Goal: Use online tool/utility: Utilize a website feature to perform a specific function

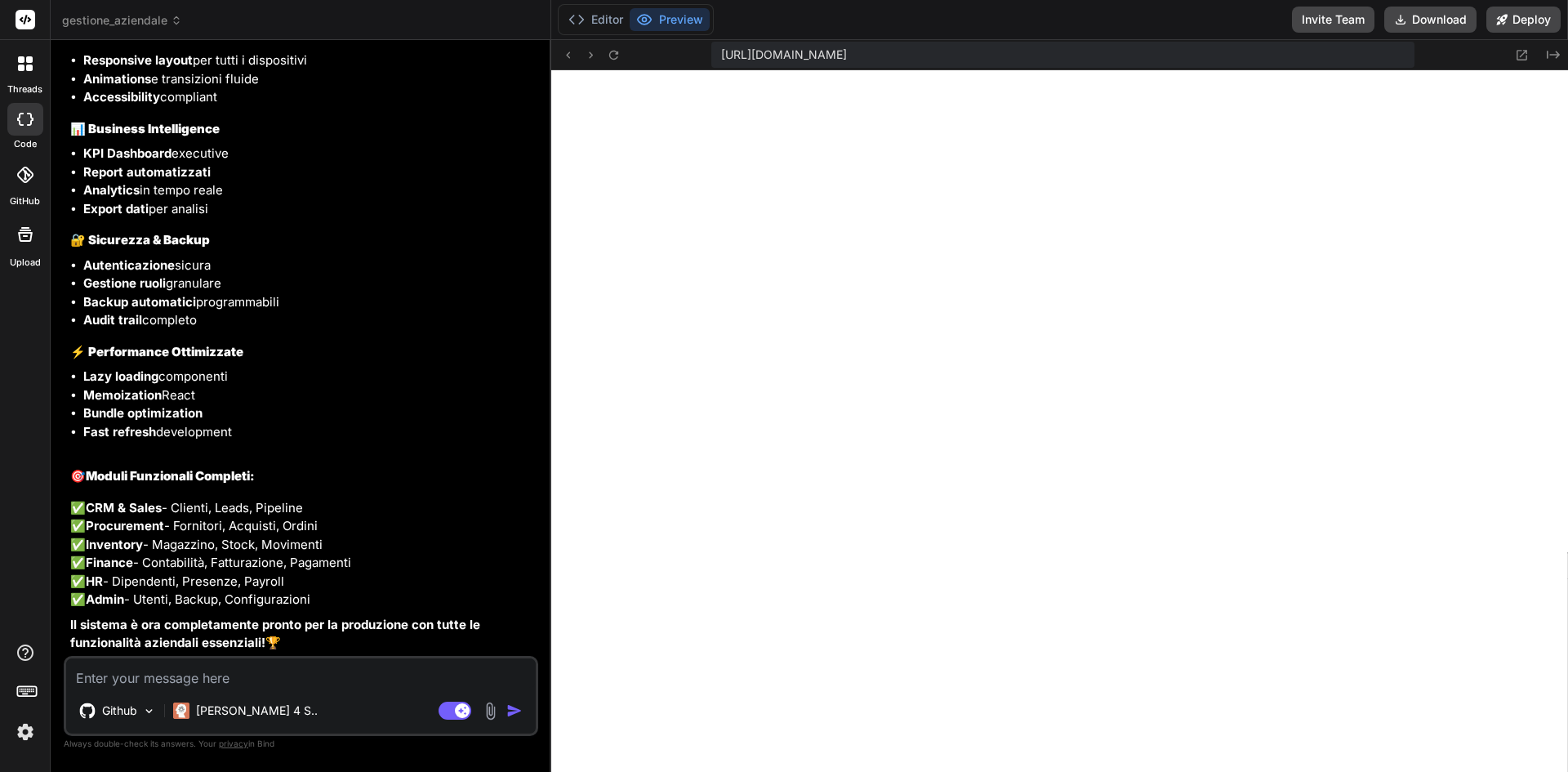
scroll to position [8644, 0]
click at [327, 673] on textarea at bounding box center [300, 673] width 470 height 29
click at [417, 682] on textarea at bounding box center [300, 673] width 470 height 29
type textarea "s"
type textarea "x"
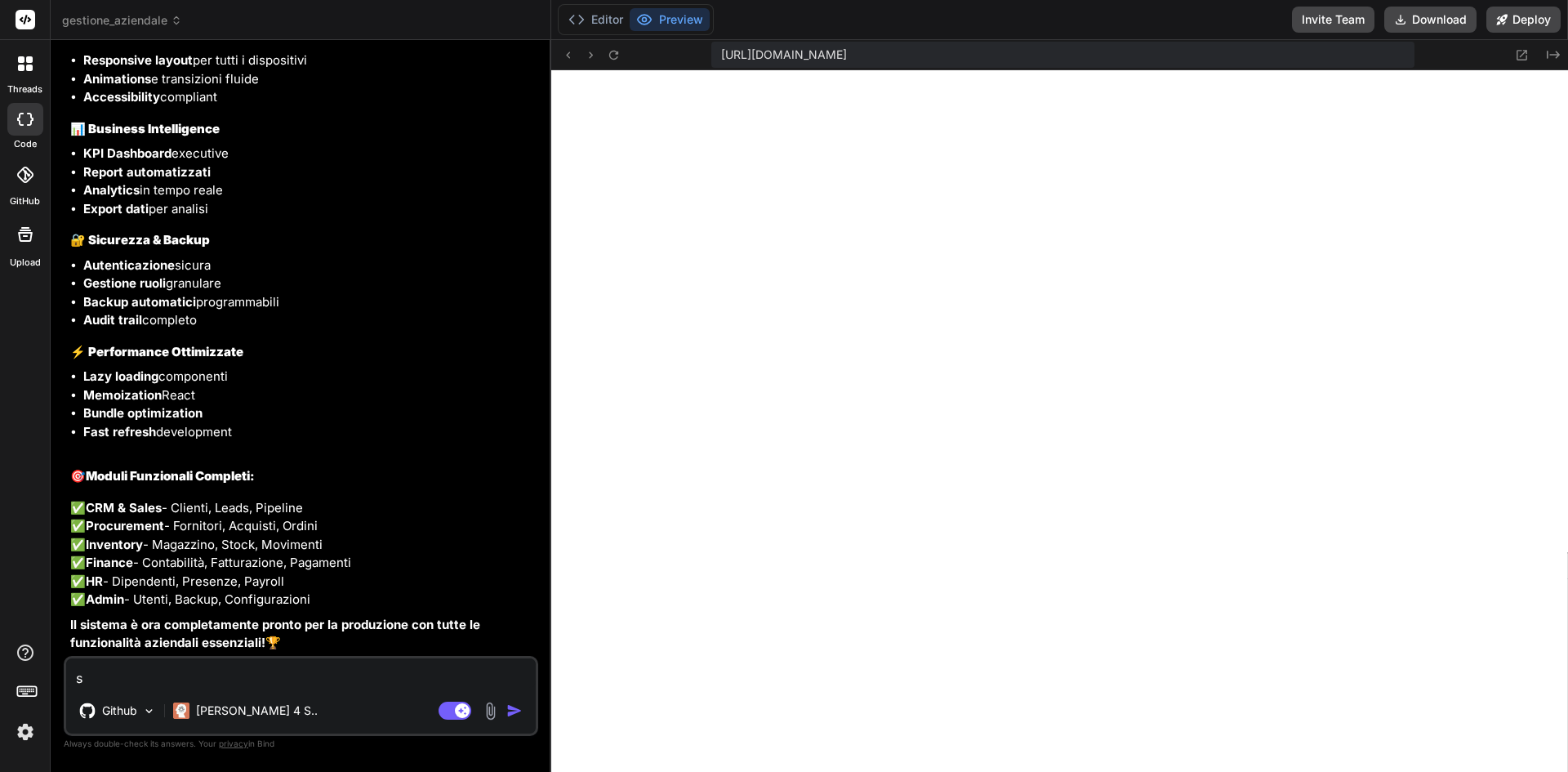
type textarea "se"
type textarea "x"
type textarea "se"
type textarea "x"
type textarea "se v"
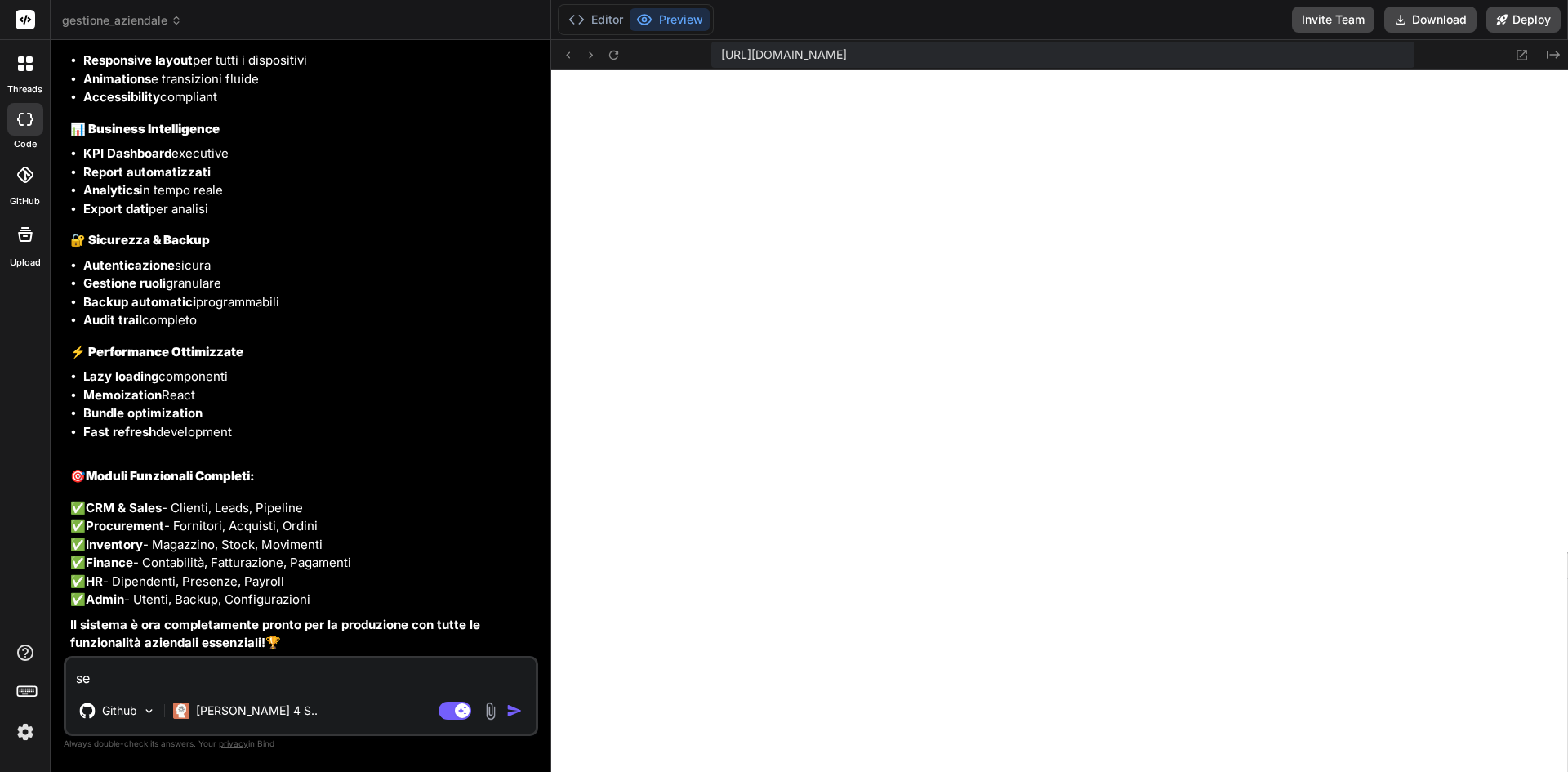
type textarea "x"
type textarea "se vo"
type textarea "x"
type textarea "se vog"
type textarea "x"
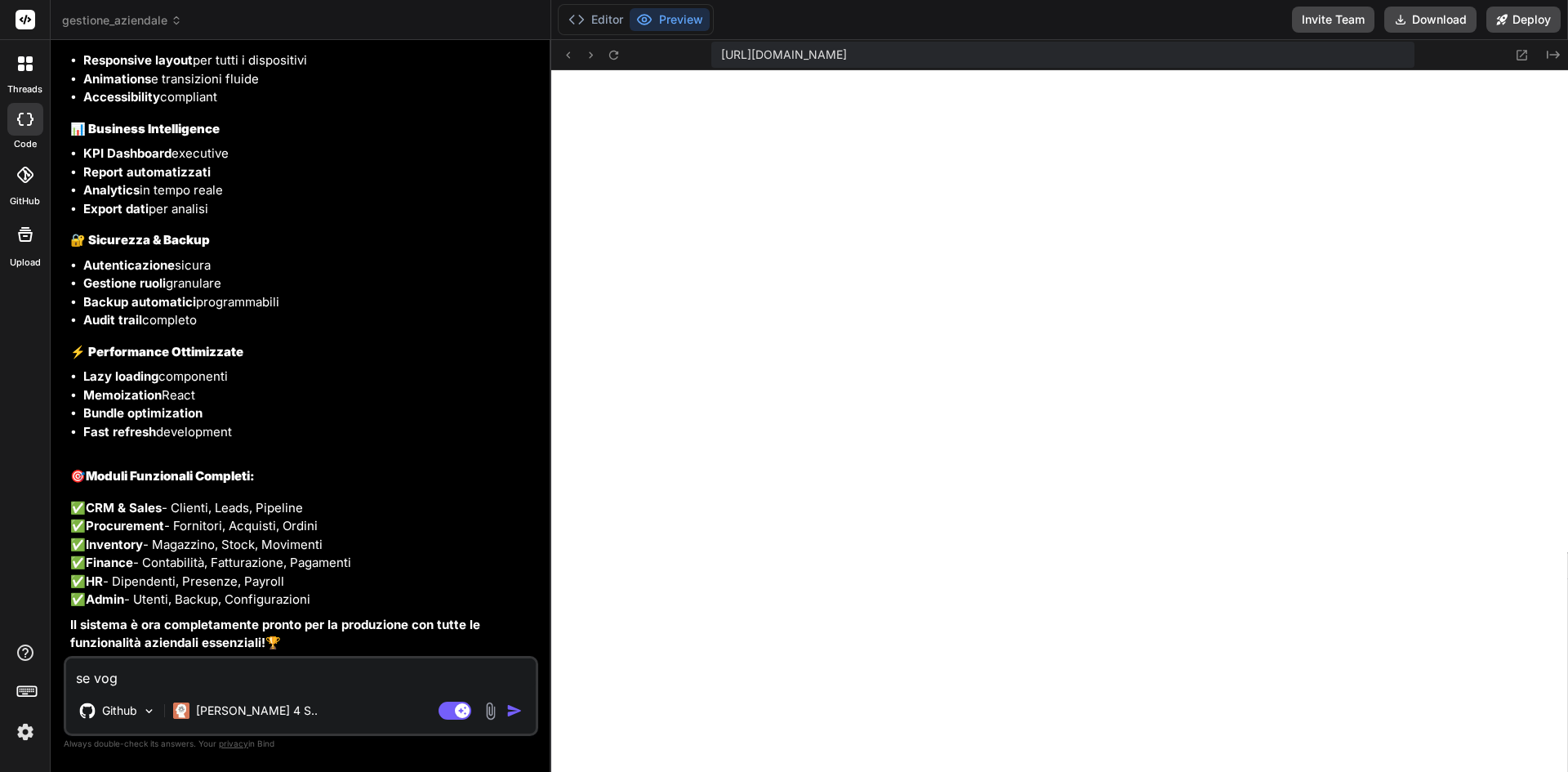
type textarea "se vogl"
type textarea "x"
type textarea "se vogli"
type textarea "x"
type textarea "se voglio"
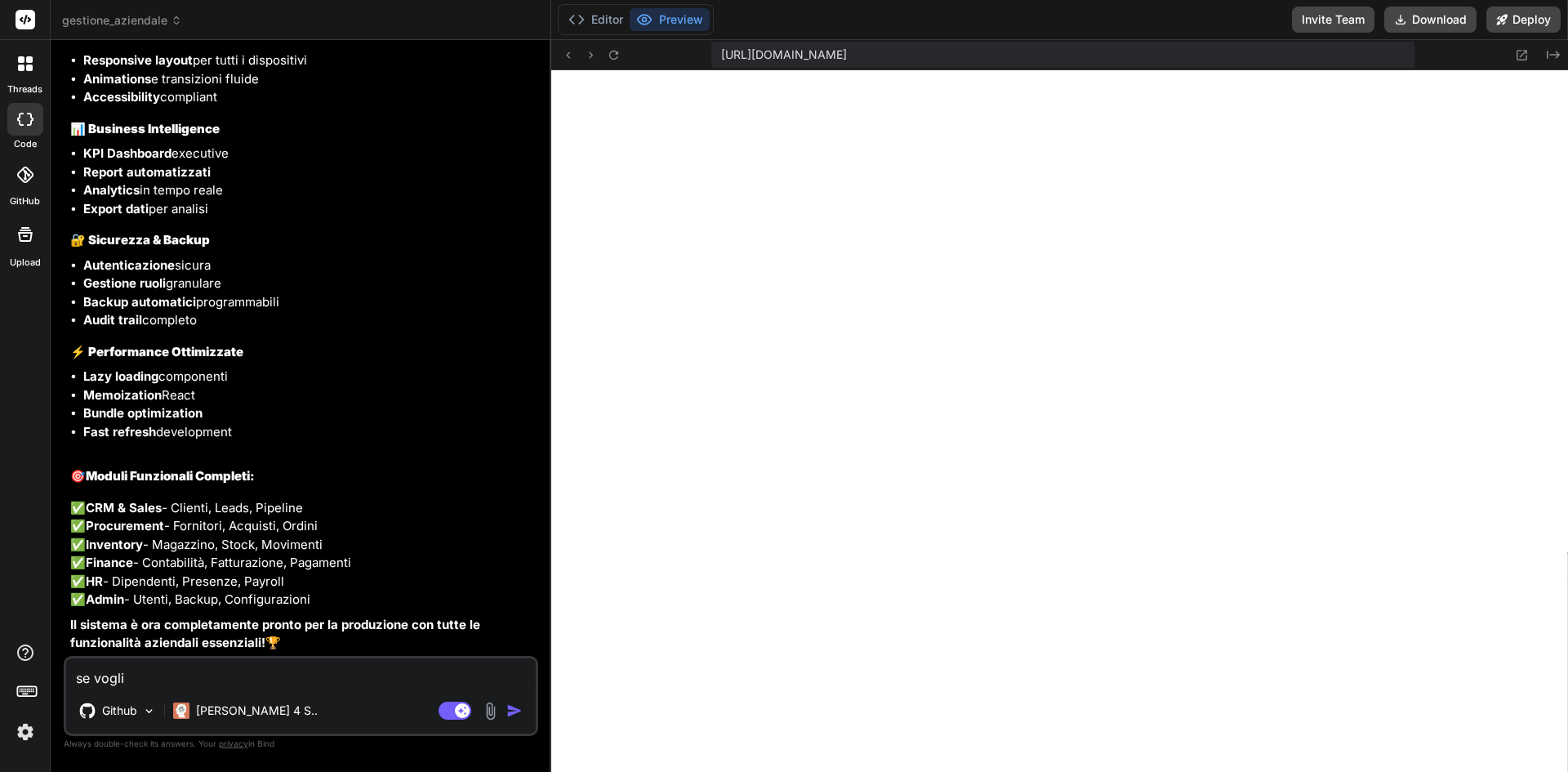
type textarea "x"
type textarea "se voglio"
type textarea "x"
type textarea "se voglio i"
type textarea "x"
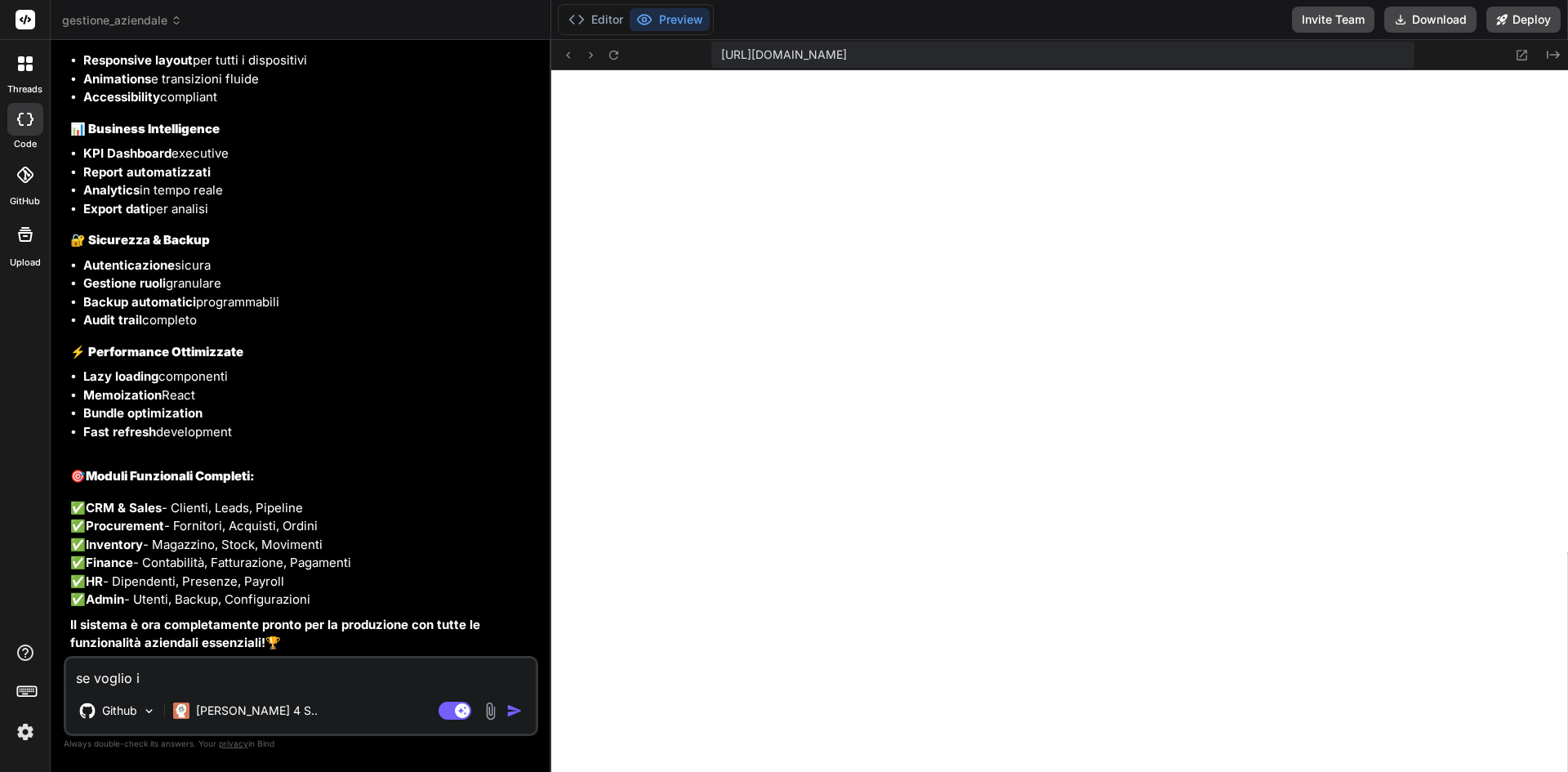
type textarea "se voglio in"
type textarea "x"
type textarea "se voglio ins"
type textarea "x"
type textarea "se voglio inse"
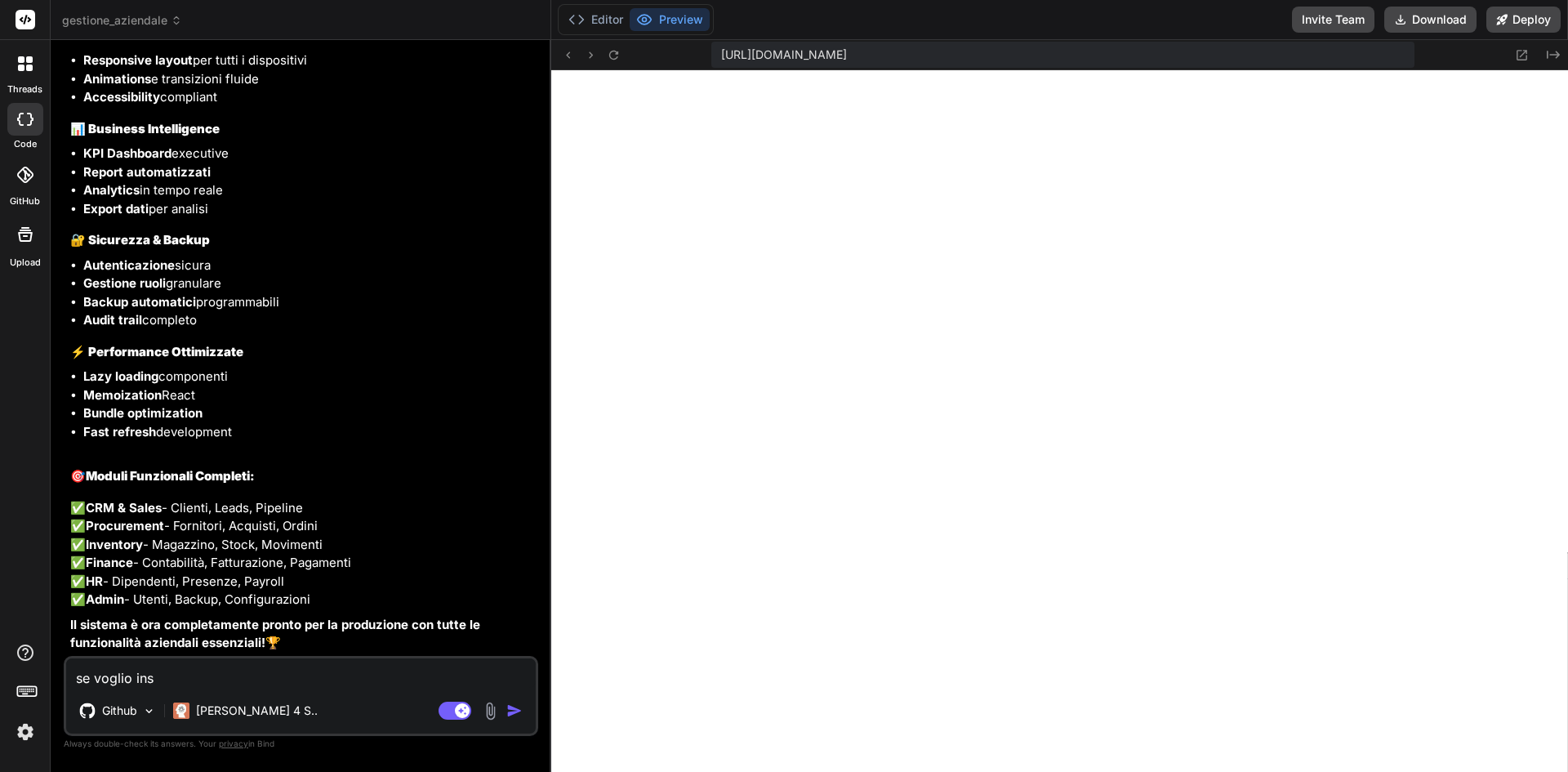
type textarea "x"
type textarea "se voglio inser"
type textarea "x"
type textarea "se voglio inseri"
type textarea "x"
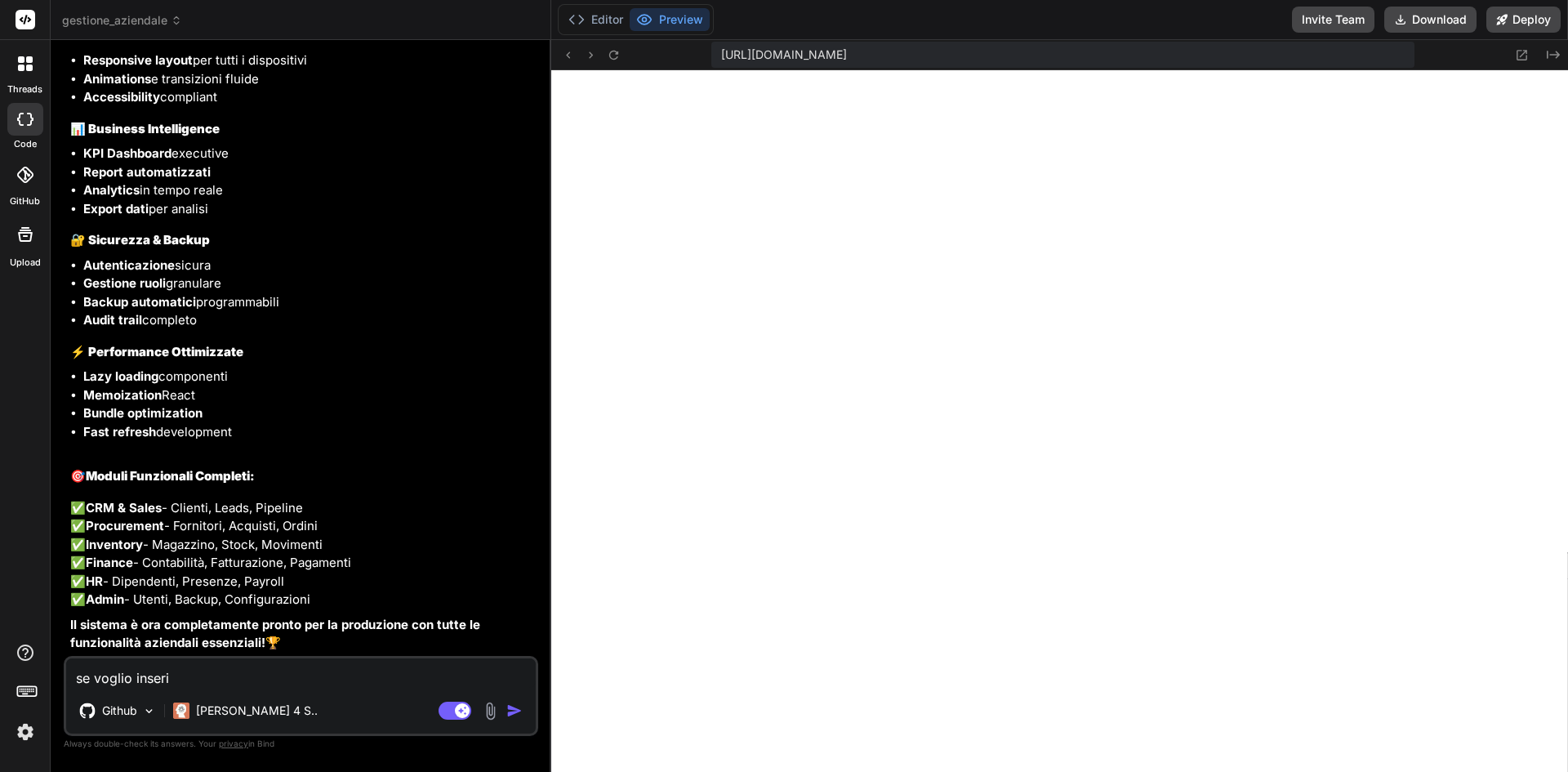
type textarea "se voglio inserir"
type textarea "x"
type textarea "se voglio inserire"
type textarea "x"
type textarea "se voglio inserire"
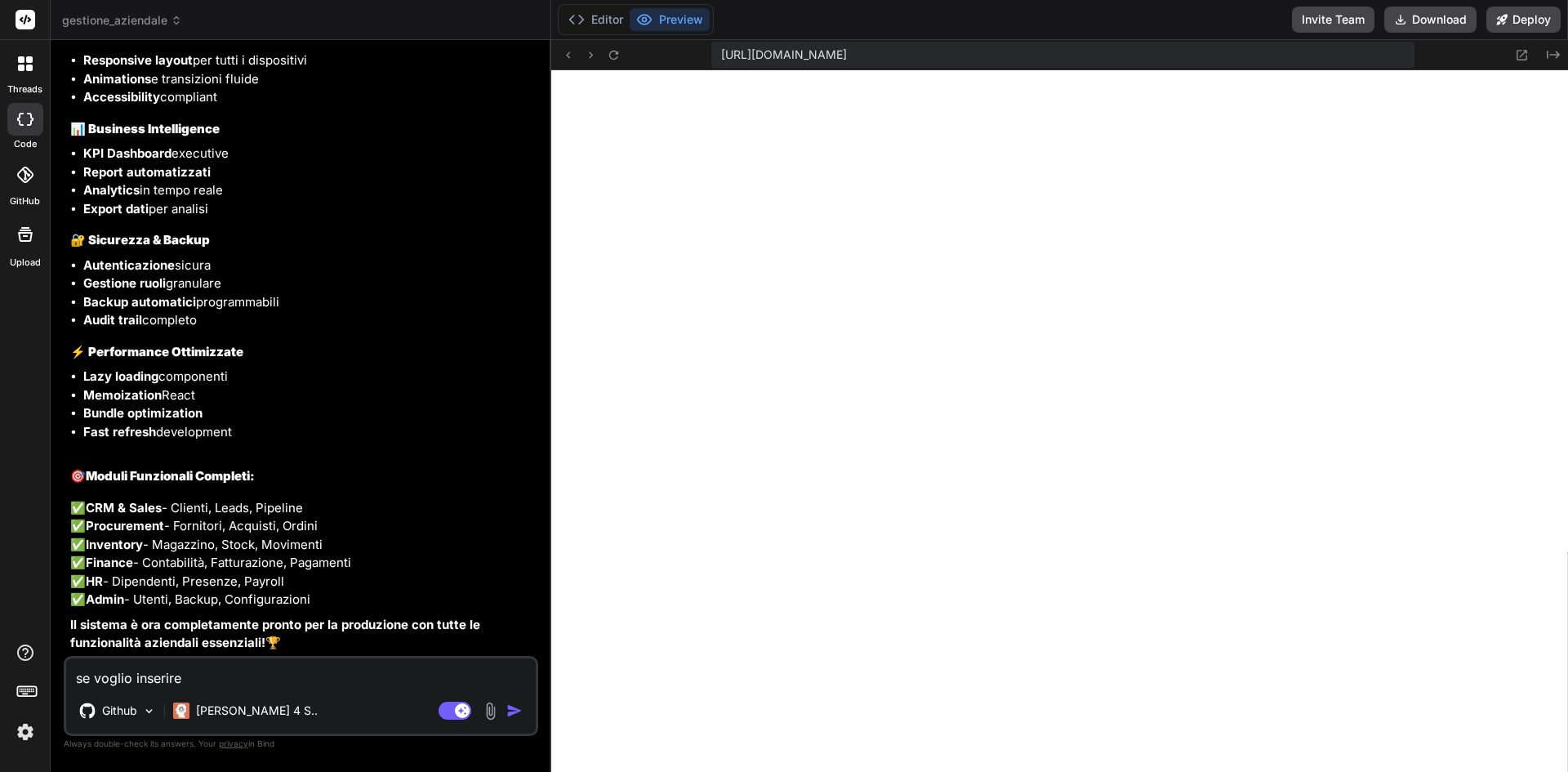
type textarea "x"
type textarea "se voglio inserire q"
type textarea "x"
type textarea "se voglio inserire qu"
type textarea "x"
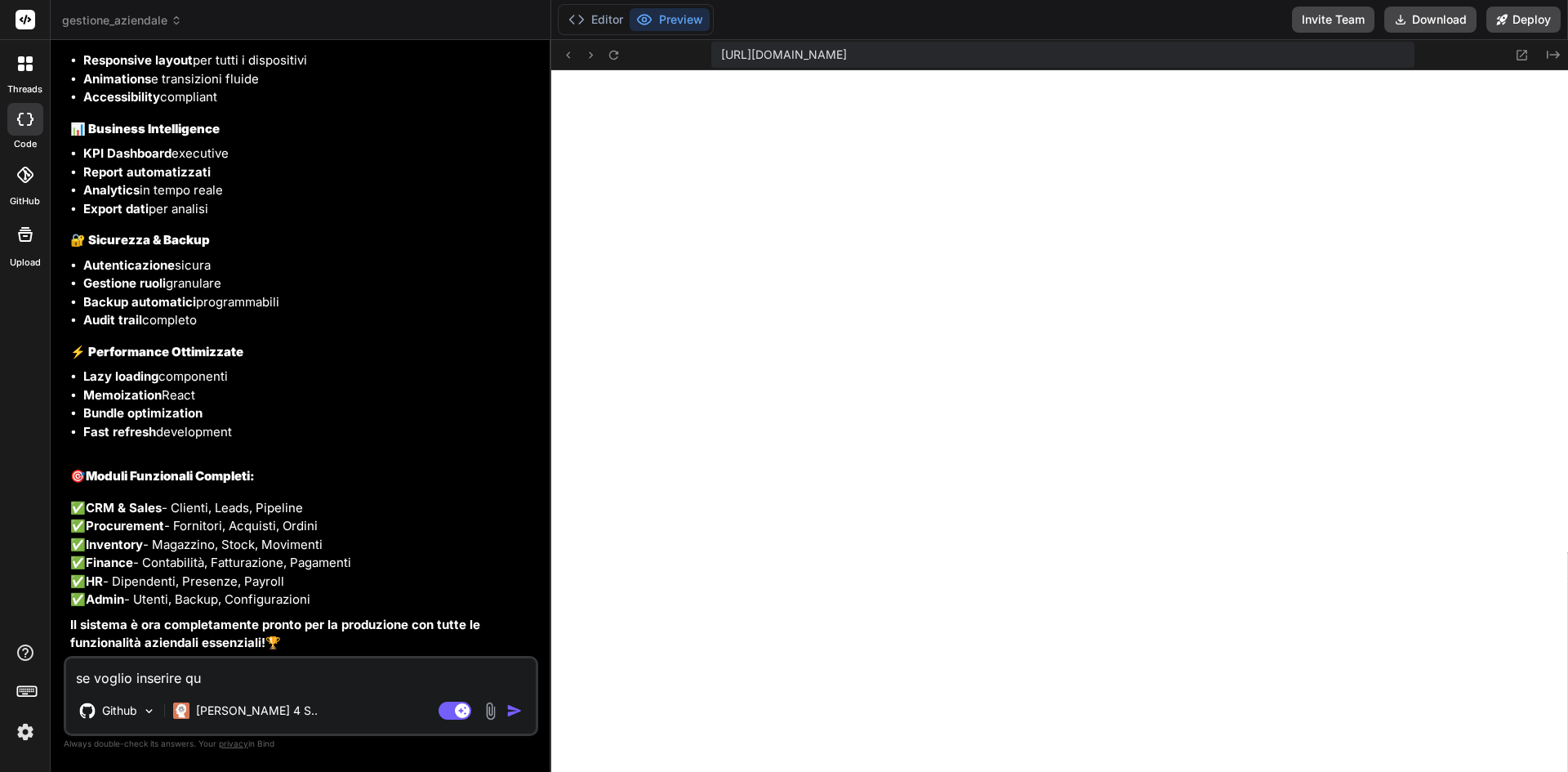
type textarea "se voglio inserire qua"
type textarea "x"
type textarea "se voglio inserire qual"
type textarea "x"
type textarea "se voglio inserire quals"
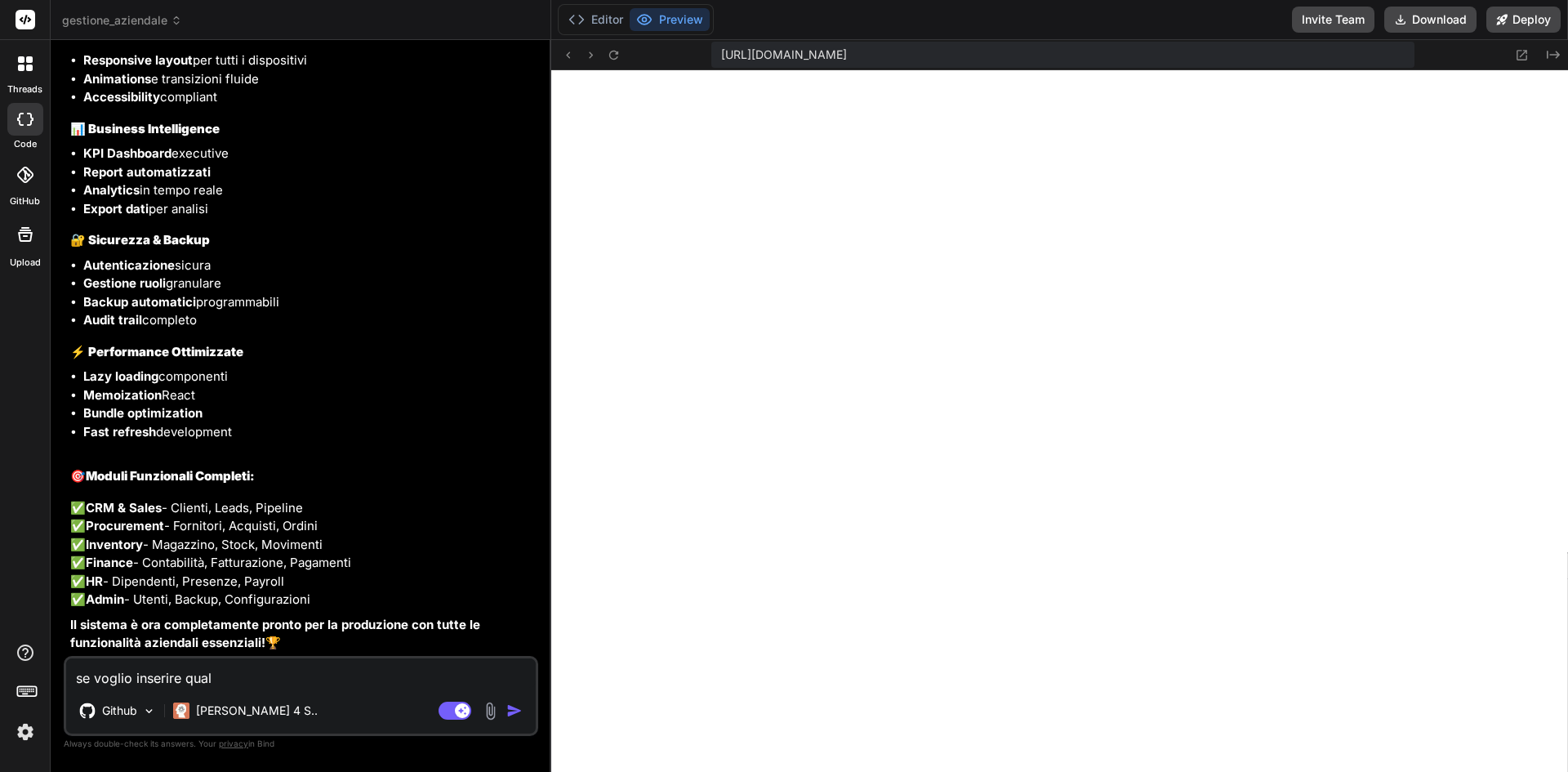
type textarea "x"
type textarea "se voglio inserire qualsi"
type textarea "x"
type textarea "se voglio inserire qualsia"
type textarea "x"
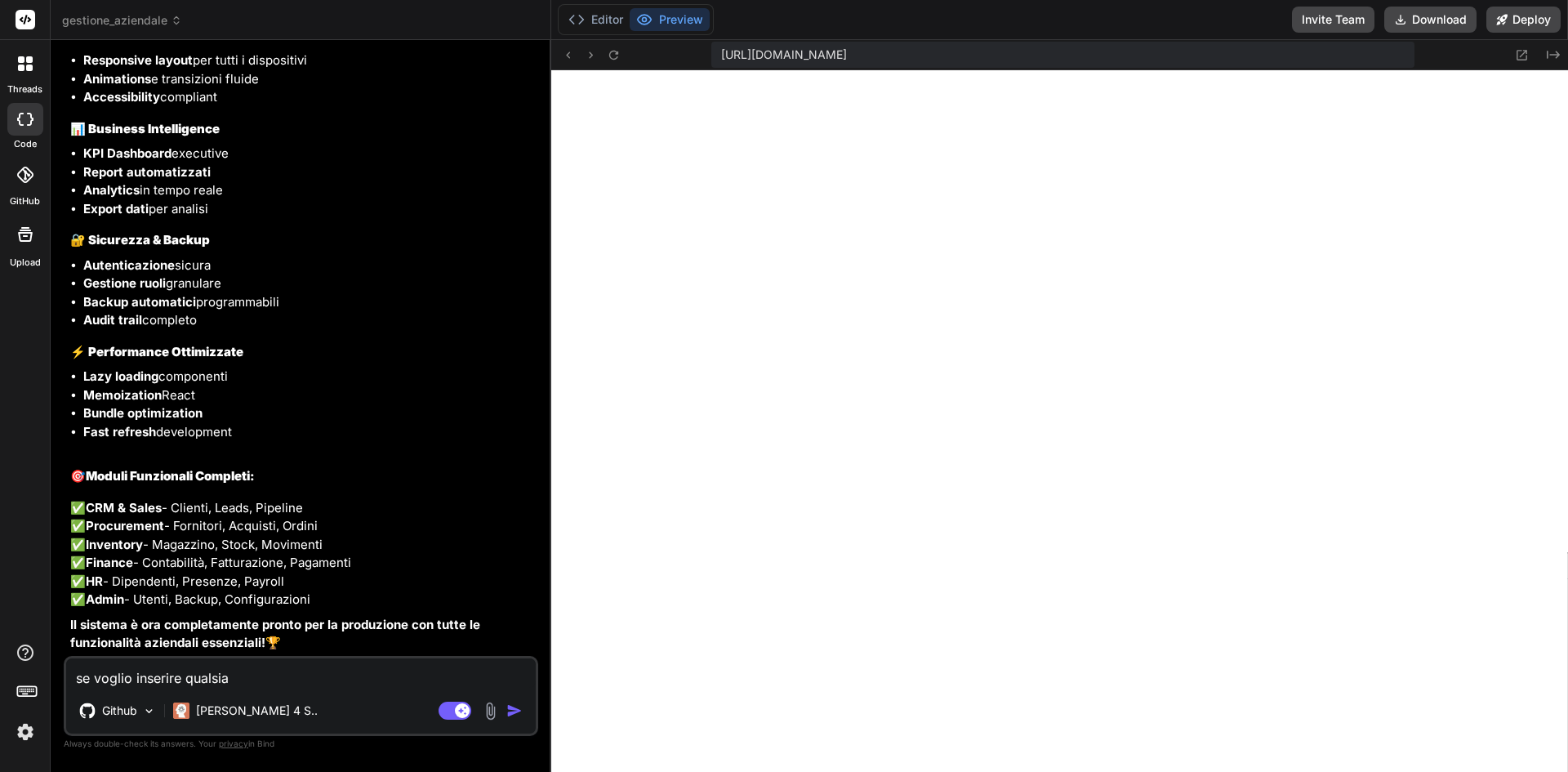
type textarea "se voglio inserire qualsias"
type textarea "x"
type textarea "se voglio inserire qualsiasi"
type textarea "x"
type textarea "se voglio inserire qualsiasi"
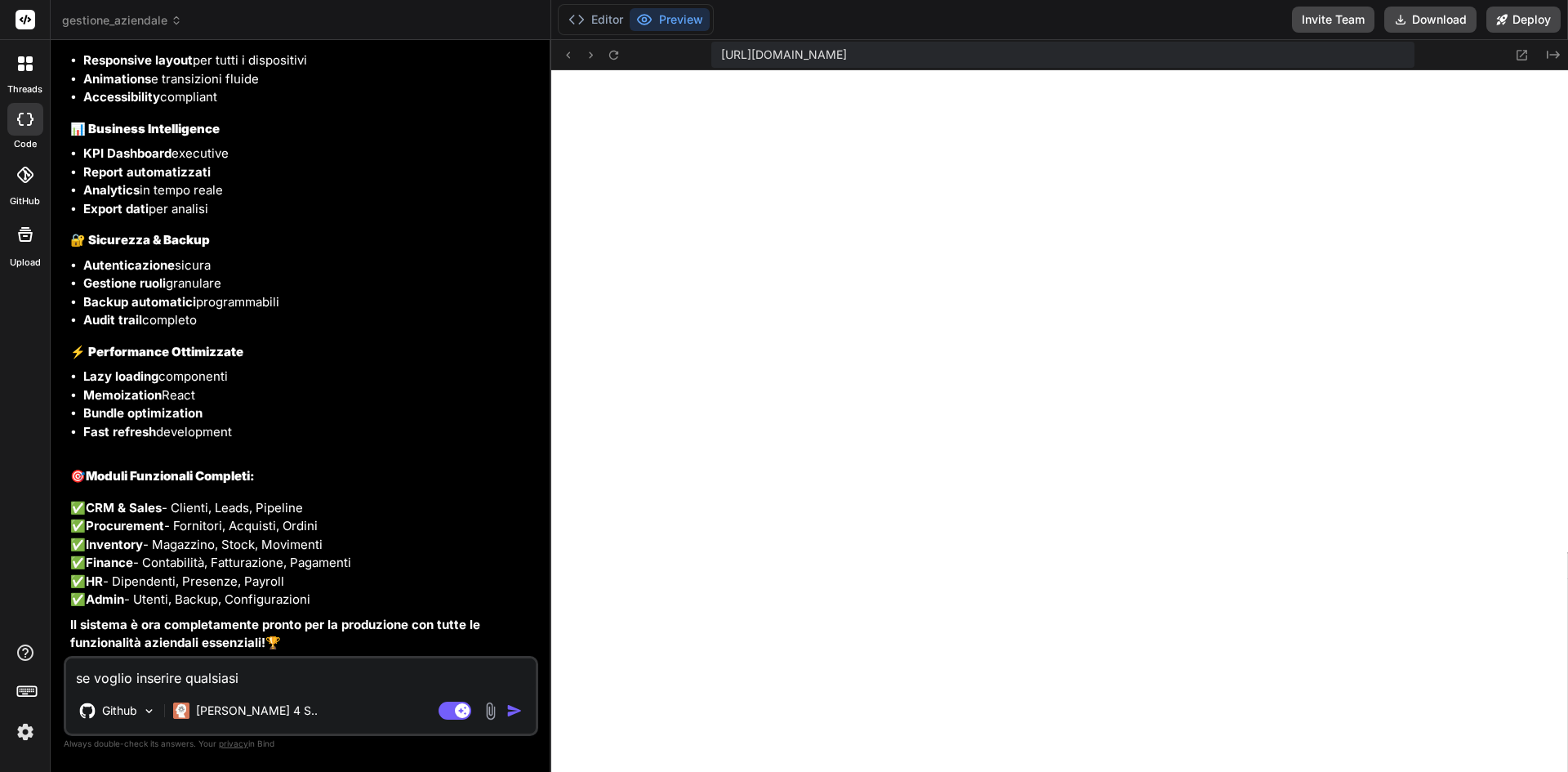
type textarea "x"
type textarea "se voglio inserire qualsiasi c"
type textarea "x"
type textarea "se voglio inserire qualsiasi co"
type textarea "x"
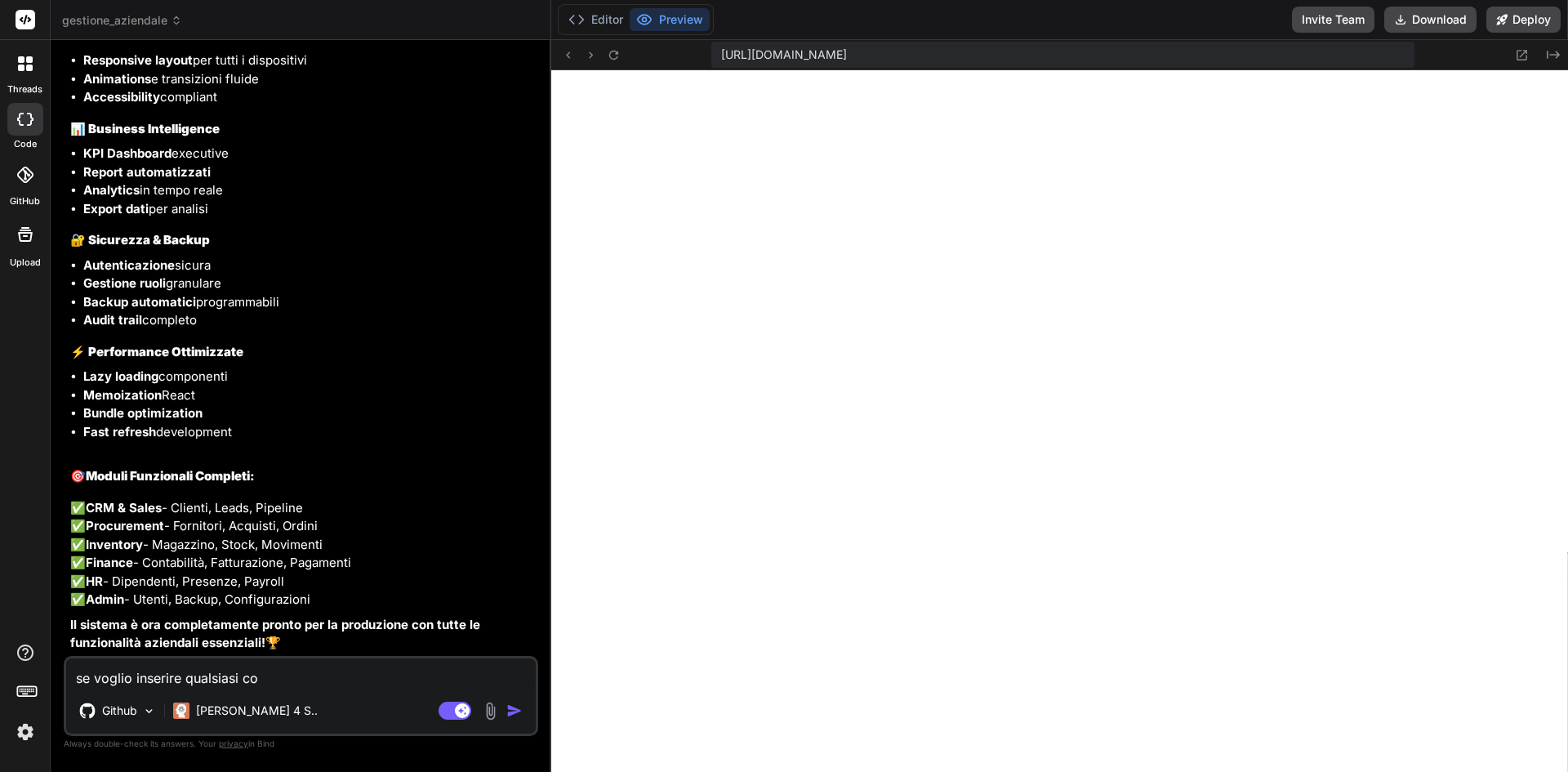
type textarea "se voglio inserire qualsiasi cos"
type textarea "x"
type textarea "se voglio inserire qualsiasi cosa"
type textarea "x"
type textarea "se voglio inserire qualsiasi cosa,"
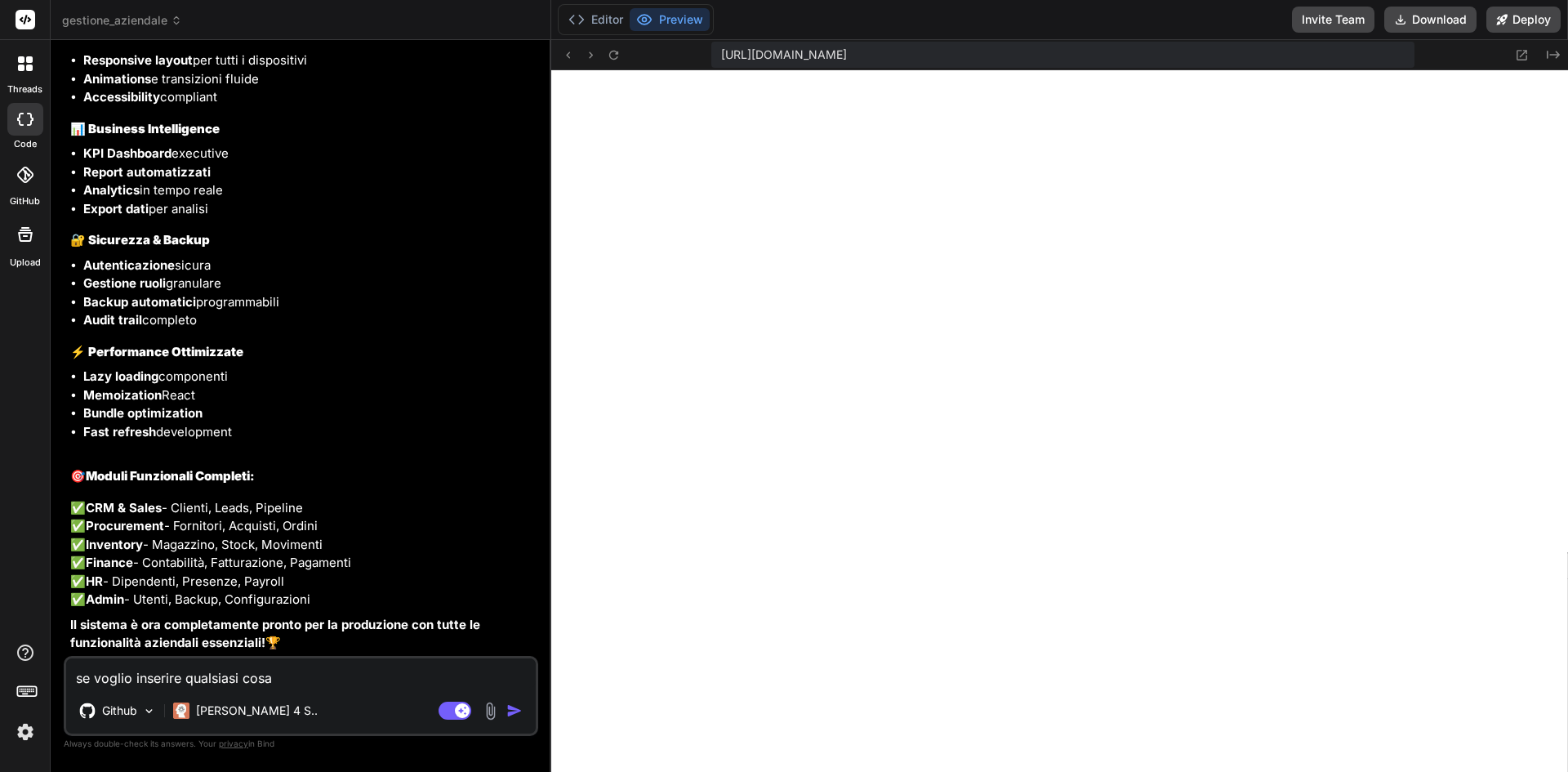
type textarea "x"
type textarea "se voglio inserire qualsiasi cosa,"
type textarea "x"
type textarea "se voglio inserire qualsiasi cosa, d"
type textarea "x"
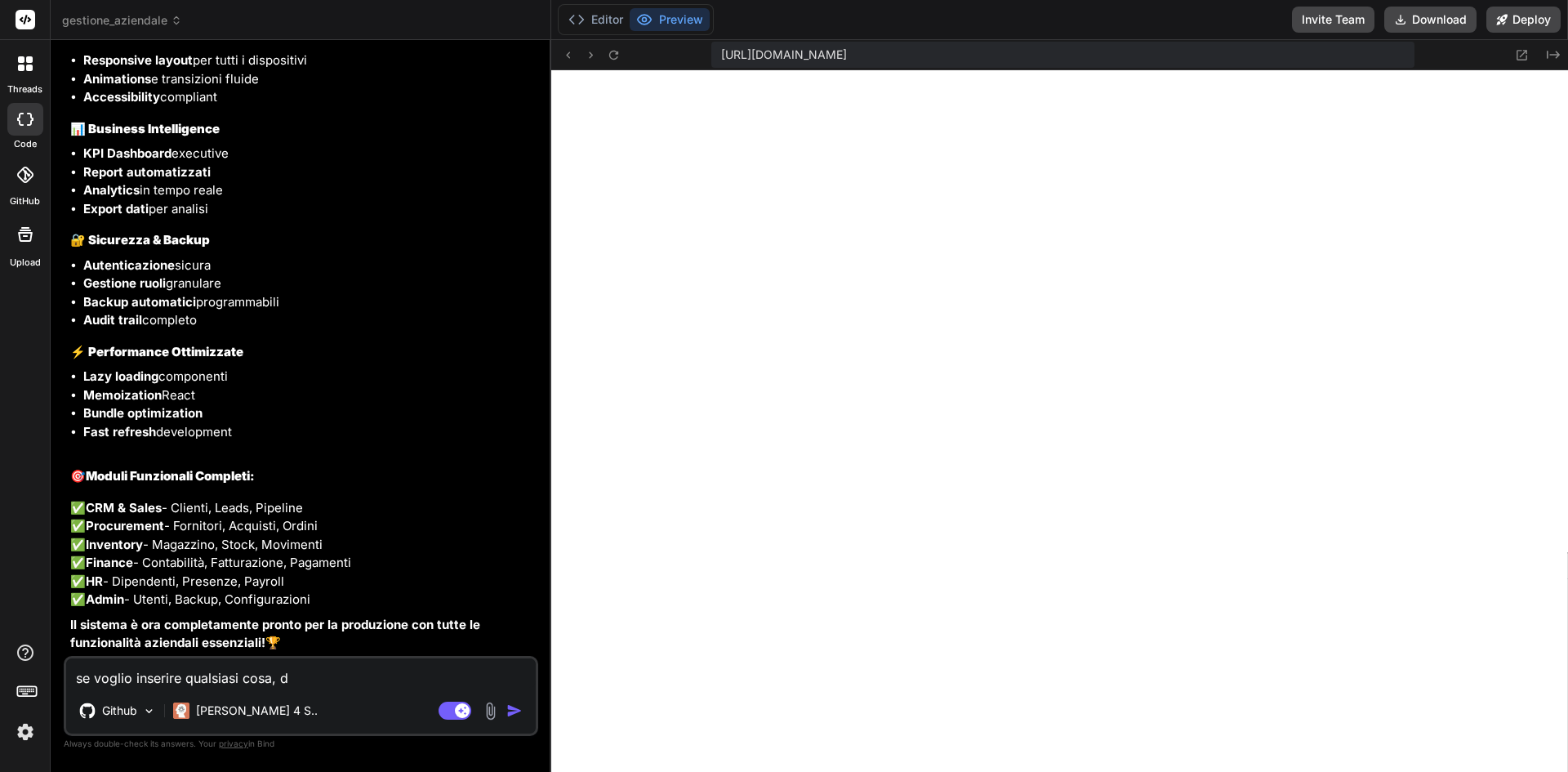
type textarea "se voglio inserire qualsiasi cosa, da"
type textarea "x"
type textarea "se voglio inserire qualsiasi cosa, da"
type textarea "x"
type textarea "se voglio inserire qualsiasi cosa, da u"
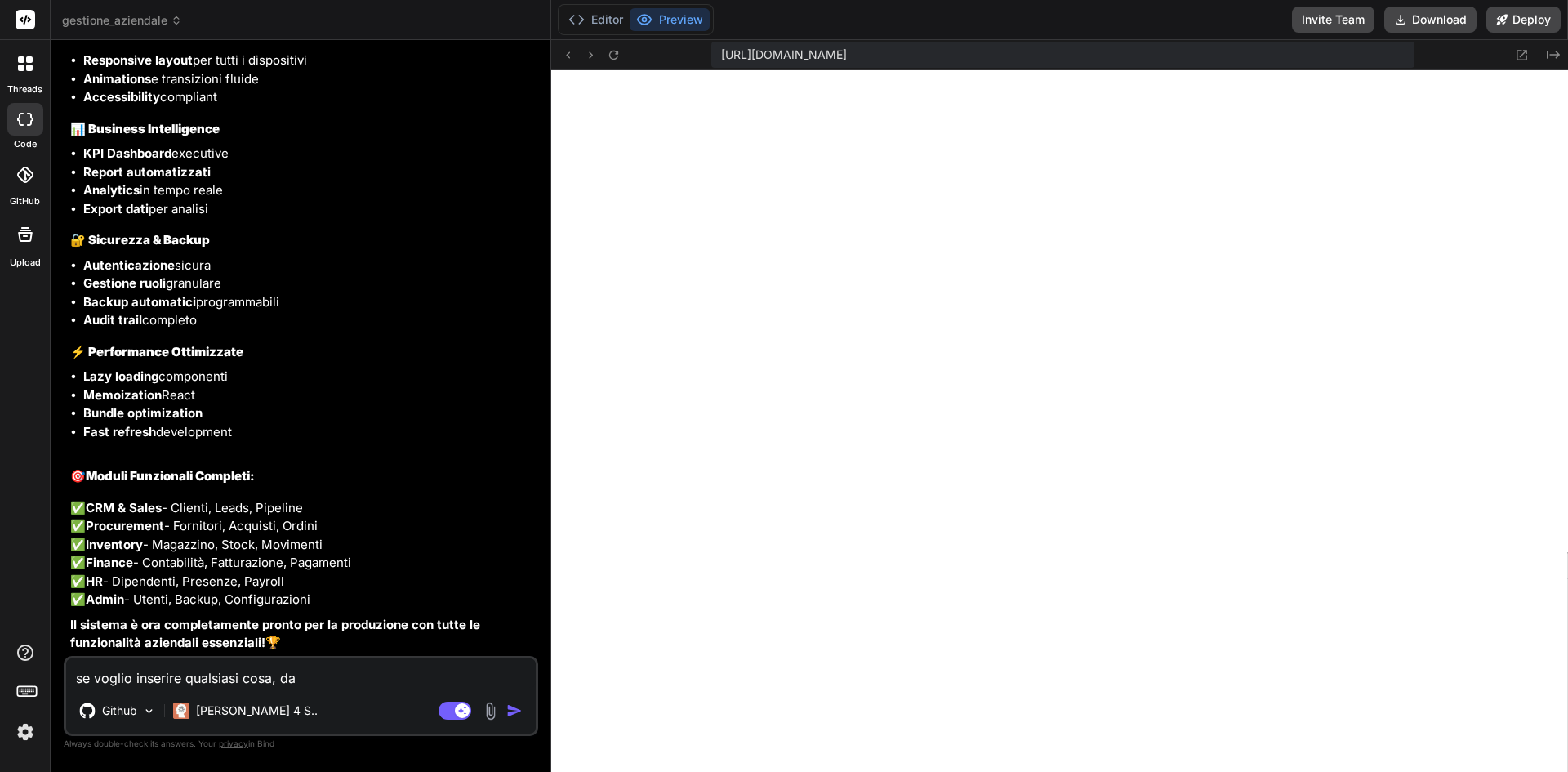
type textarea "x"
type textarea "se voglio inserire qualsiasi cosa, da un"
type textarea "x"
type textarea "se voglio inserire qualsiasi cosa, da un"
type textarea "x"
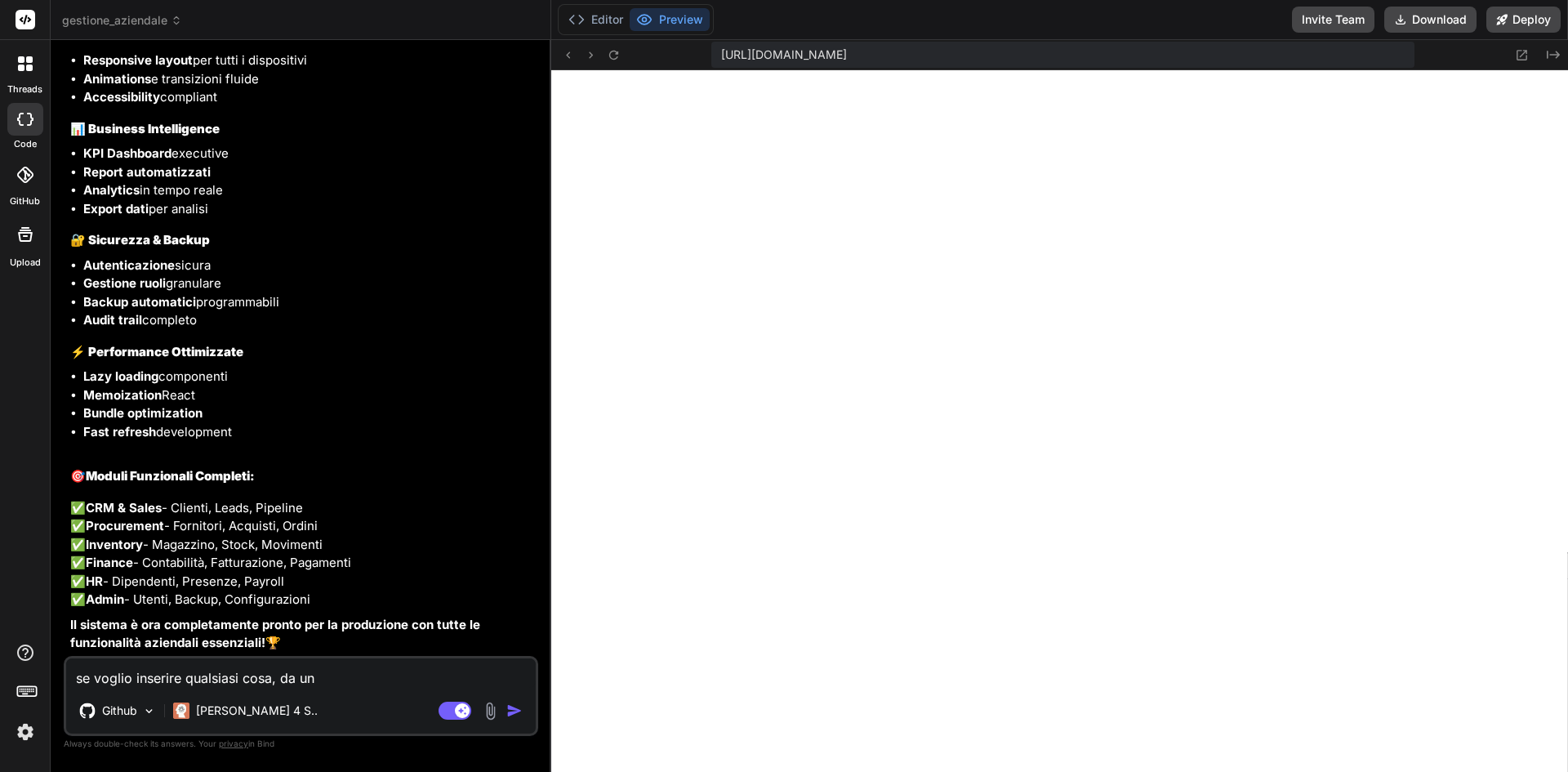
type textarea "se voglio inserire qualsiasi cosa, da un n"
type textarea "x"
type textarea "se voglio inserire qualsiasi cosa, da un nu"
type textarea "x"
type textarea "se voglio inserire qualsiasi cosa, da un nuo"
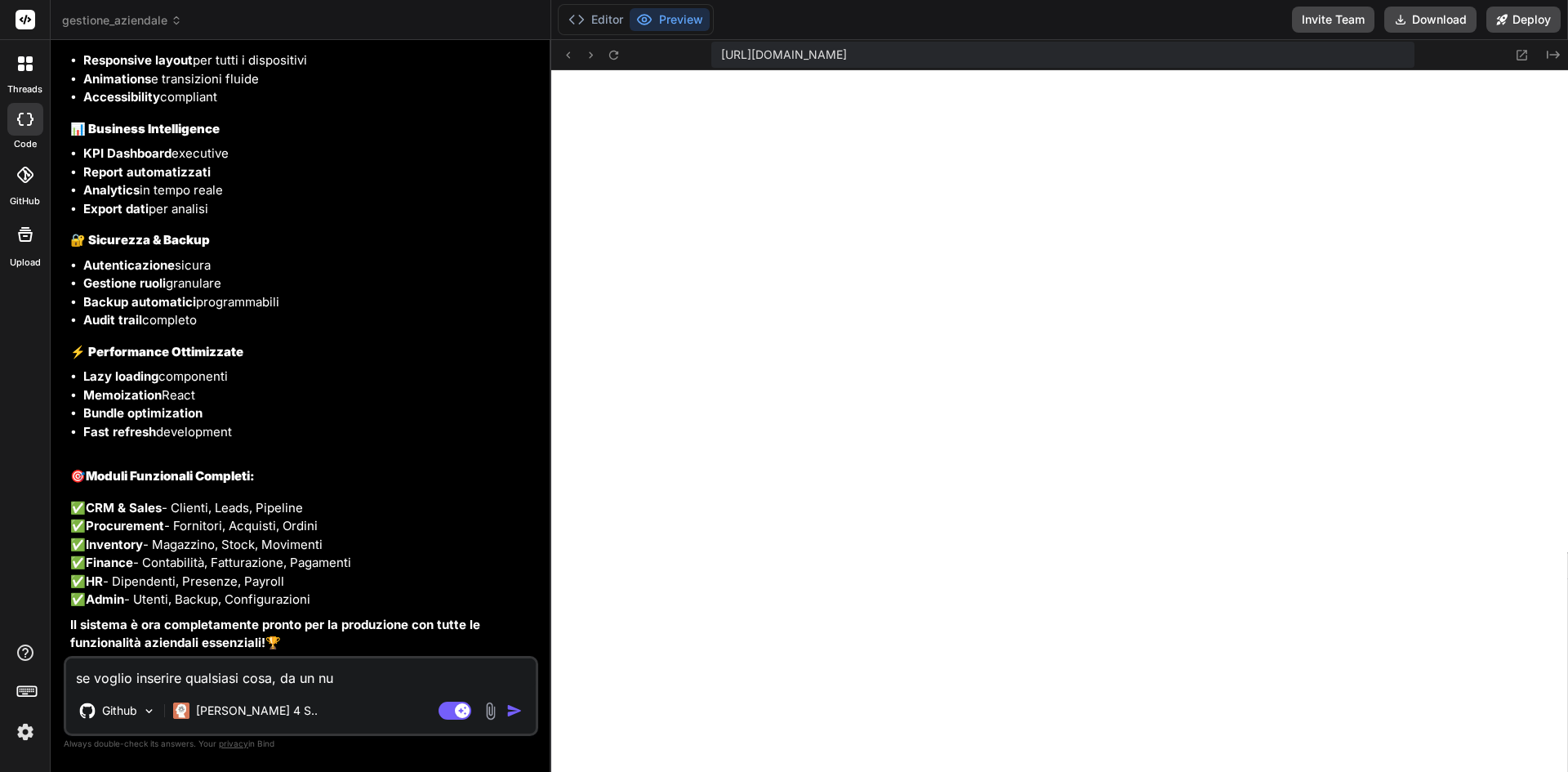
type textarea "x"
type textarea "se voglio inserire qualsiasi cosa, da un nuov"
type textarea "x"
type textarea "se voglio inserire qualsiasi cosa, da un nuovo"
type textarea "x"
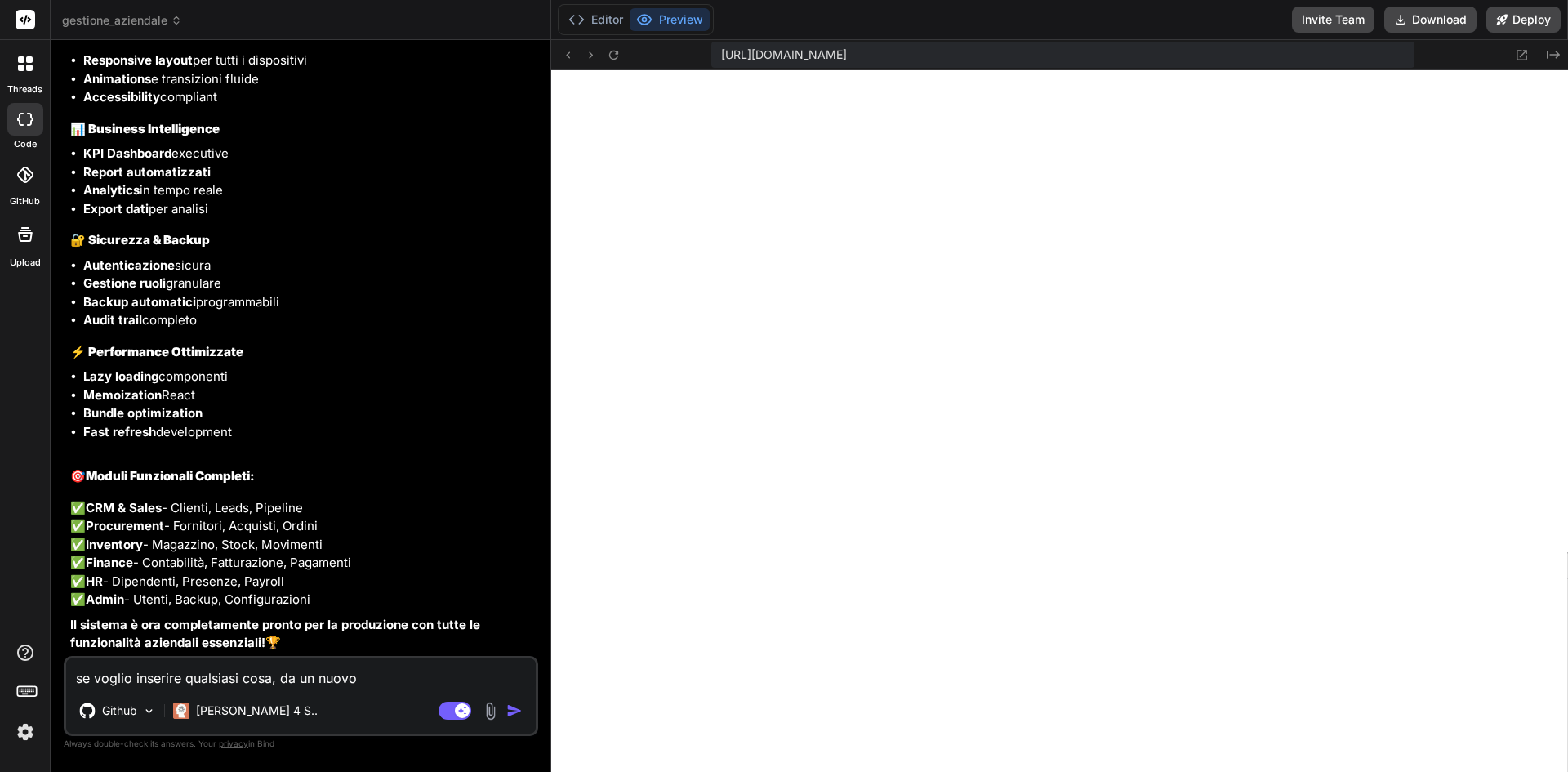
type textarea "se voglio inserire qualsiasi cosa, da un nuovo"
type textarea "x"
type textarea "se voglio inserire qualsiasi cosa, da un nuovo p"
type textarea "x"
type textarea "se voglio inserire qualsiasi cosa, da un nuovo pr"
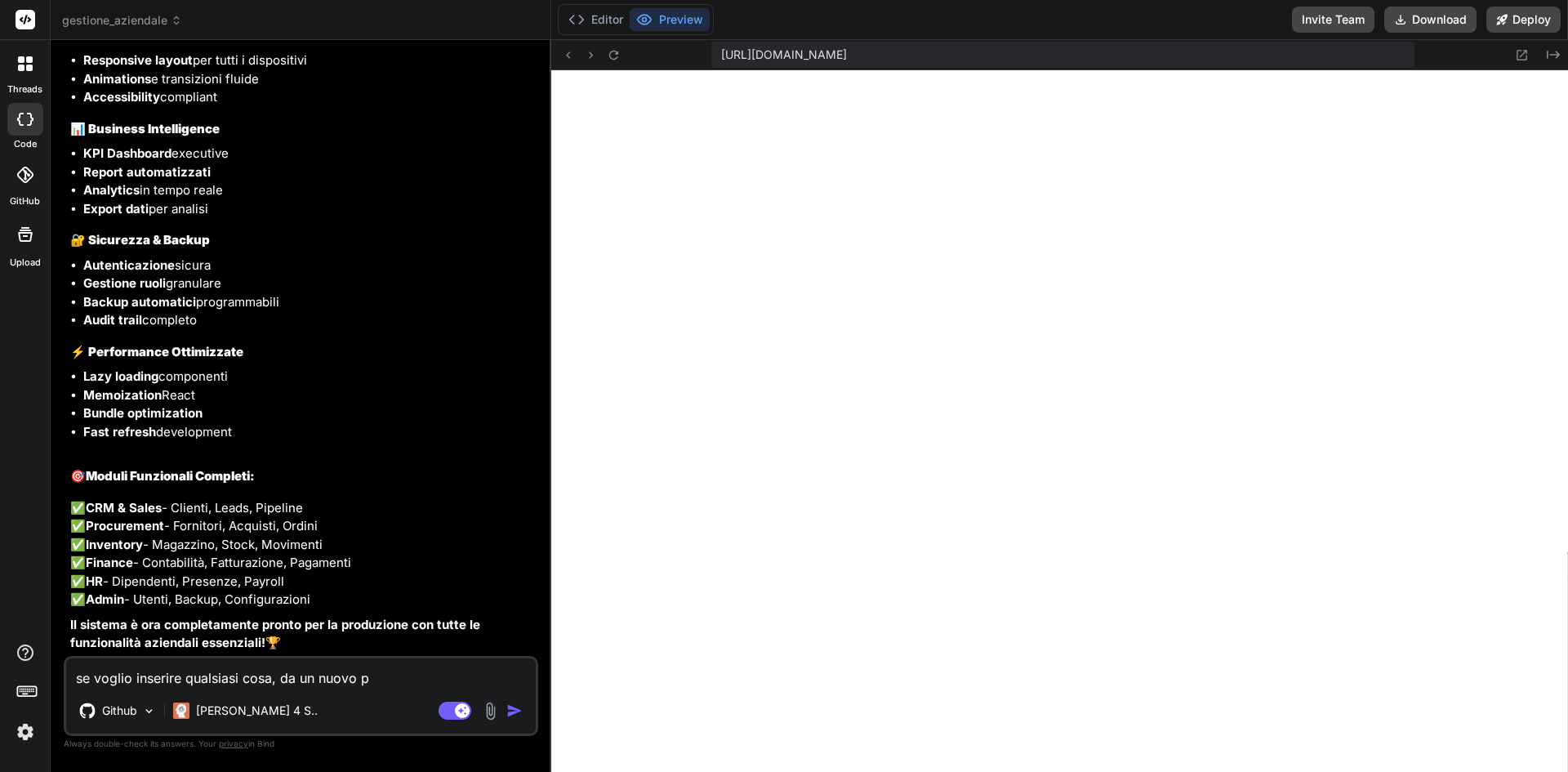
type textarea "x"
type textarea "se voglio inserire qualsiasi cosa, da un nuovo pre"
type textarea "x"
type textarea "se voglio inserire qualsiasi cosa, da un nuovo prev"
type textarea "x"
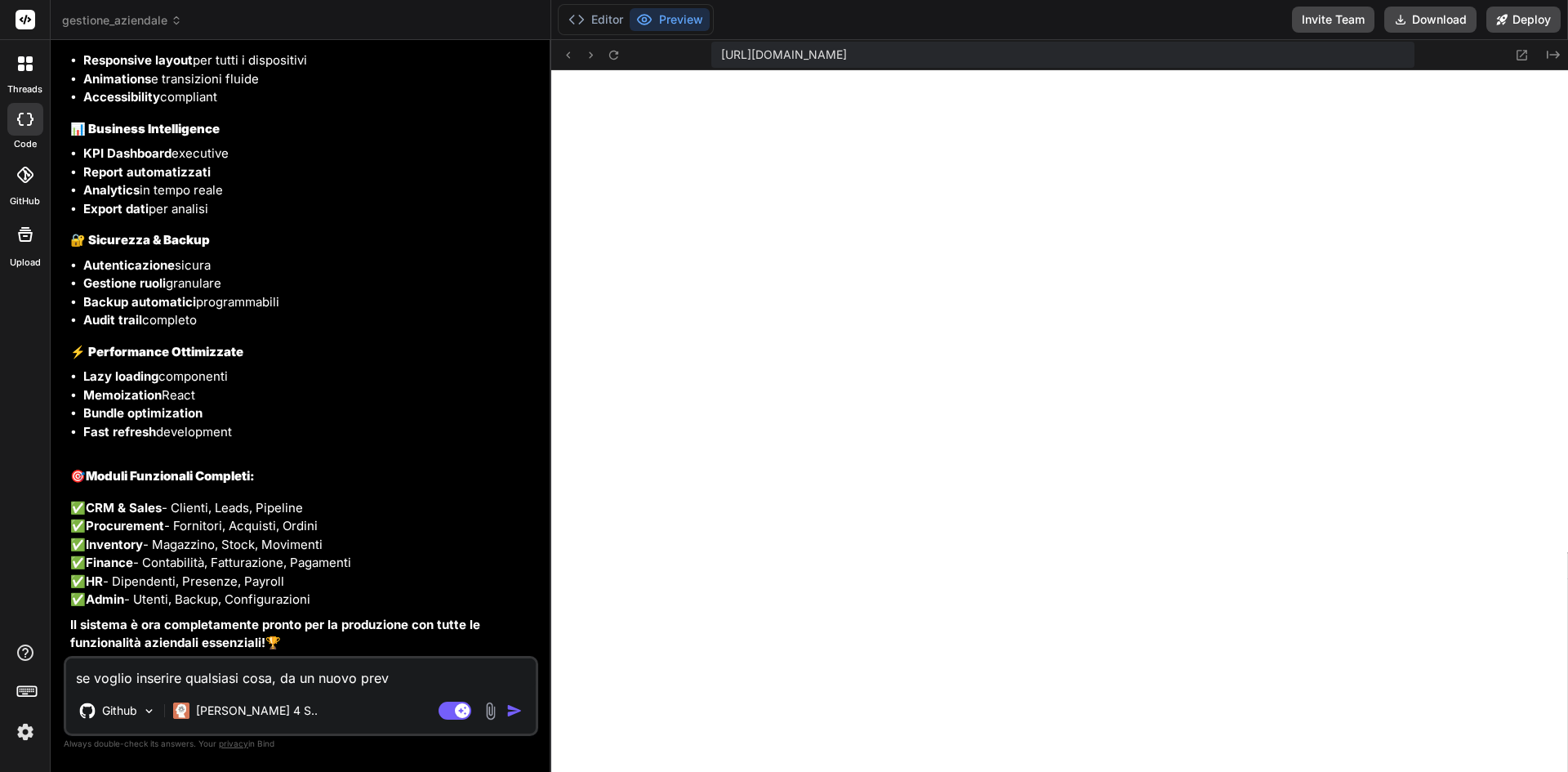
type textarea "se voglio inserire qualsiasi cosa, da un nuovo preve"
type textarea "x"
type textarea "se voglio inserire qualsiasi cosa, da un nuovo preven"
type textarea "x"
type textarea "se voglio inserire qualsiasi cosa, da un nuovo prevent"
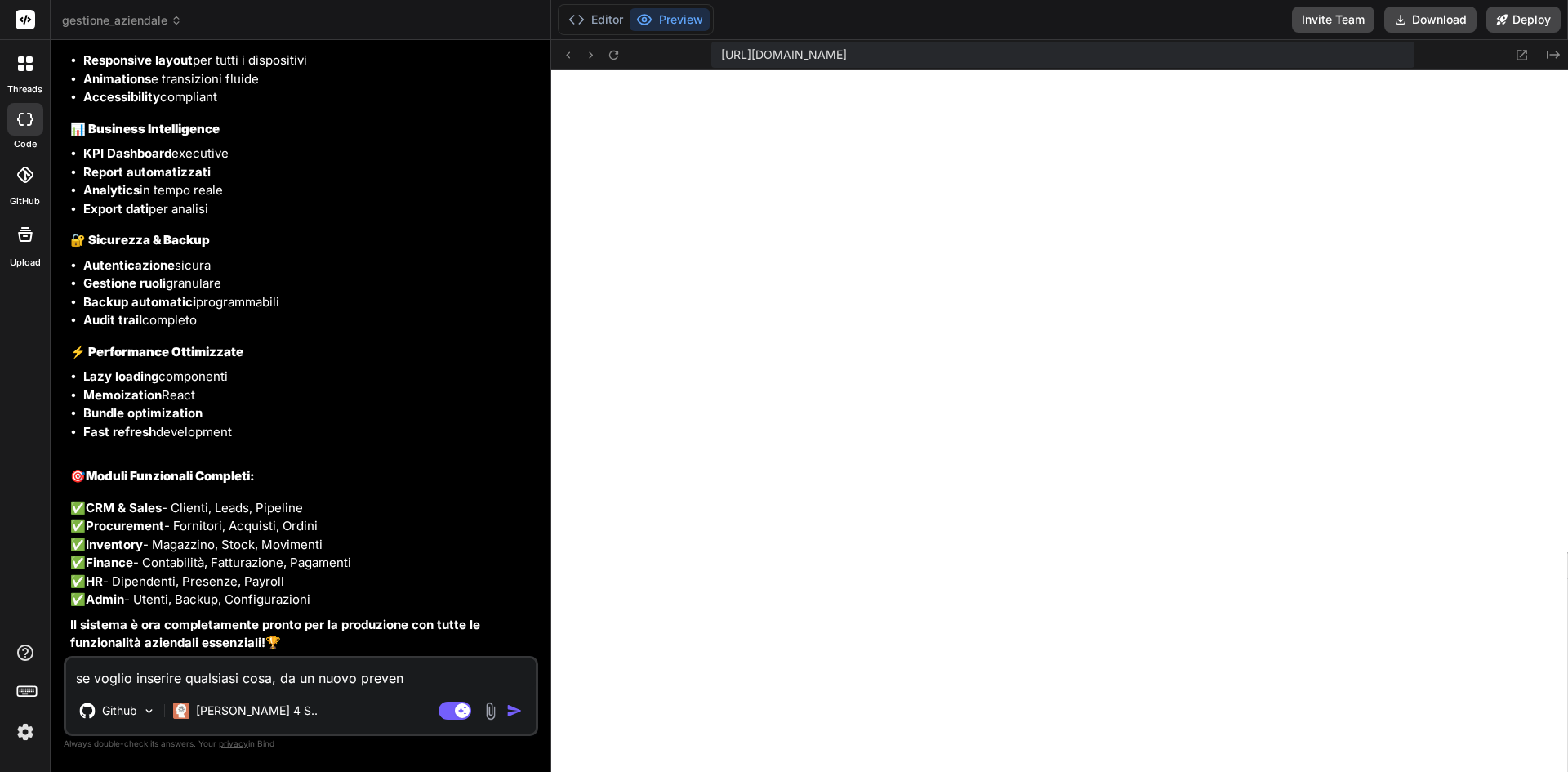
type textarea "x"
type textarea "se voglio inserire qualsiasi cosa, da un nuovo preventi"
type textarea "x"
type textarea "se voglio inserire qualsiasi cosa, da un nuovo preventiv"
type textarea "x"
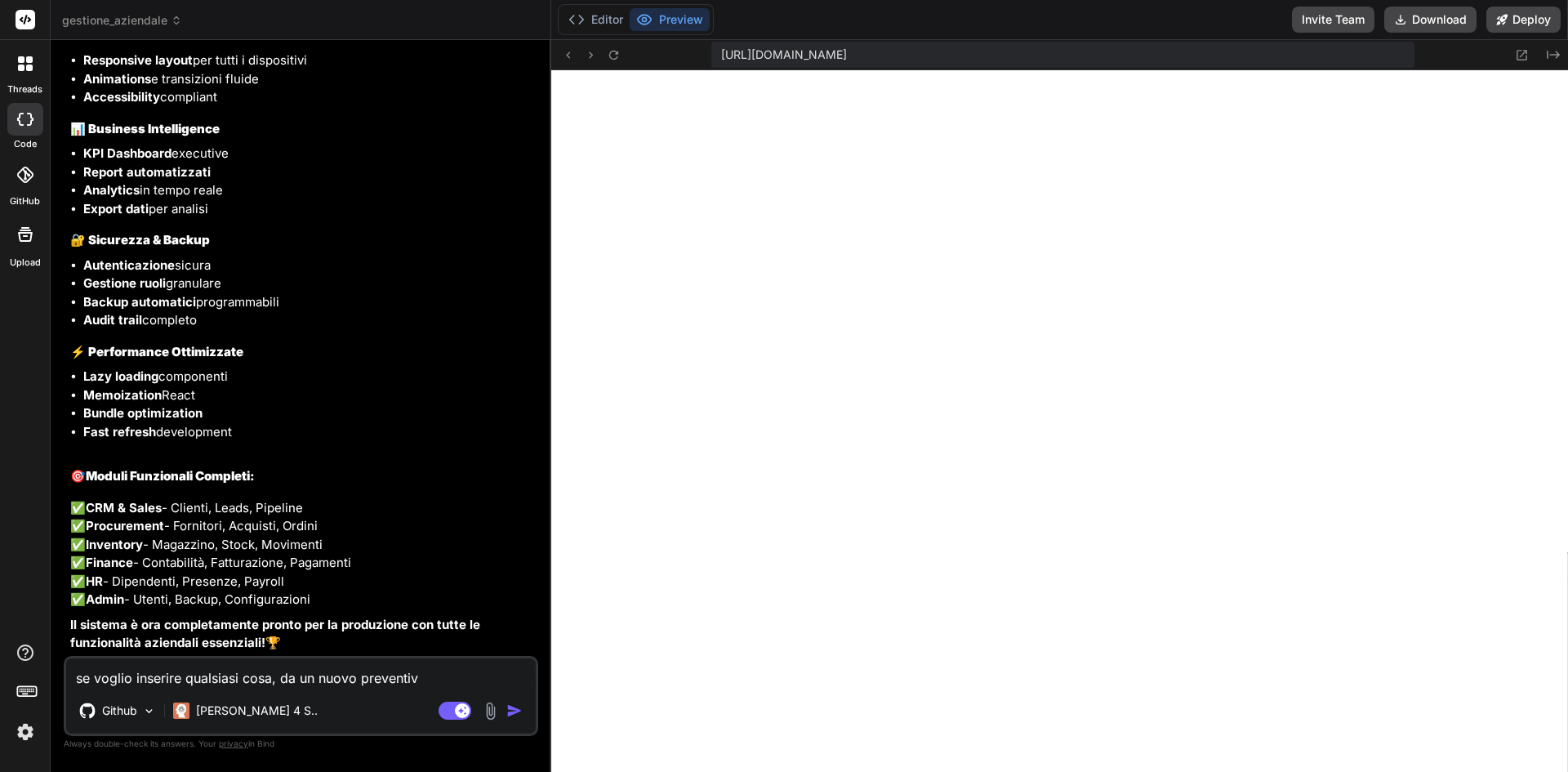
type textarea "se voglio inserire qualsiasi cosa, da un nuovo preventi"
type textarea "x"
type textarea "se voglio inserire qualsiasi cosa, da un nuovo preventiv"
type textarea "x"
type textarea "se voglio inserire qualsiasi cosa, da un nuovo preventivo"
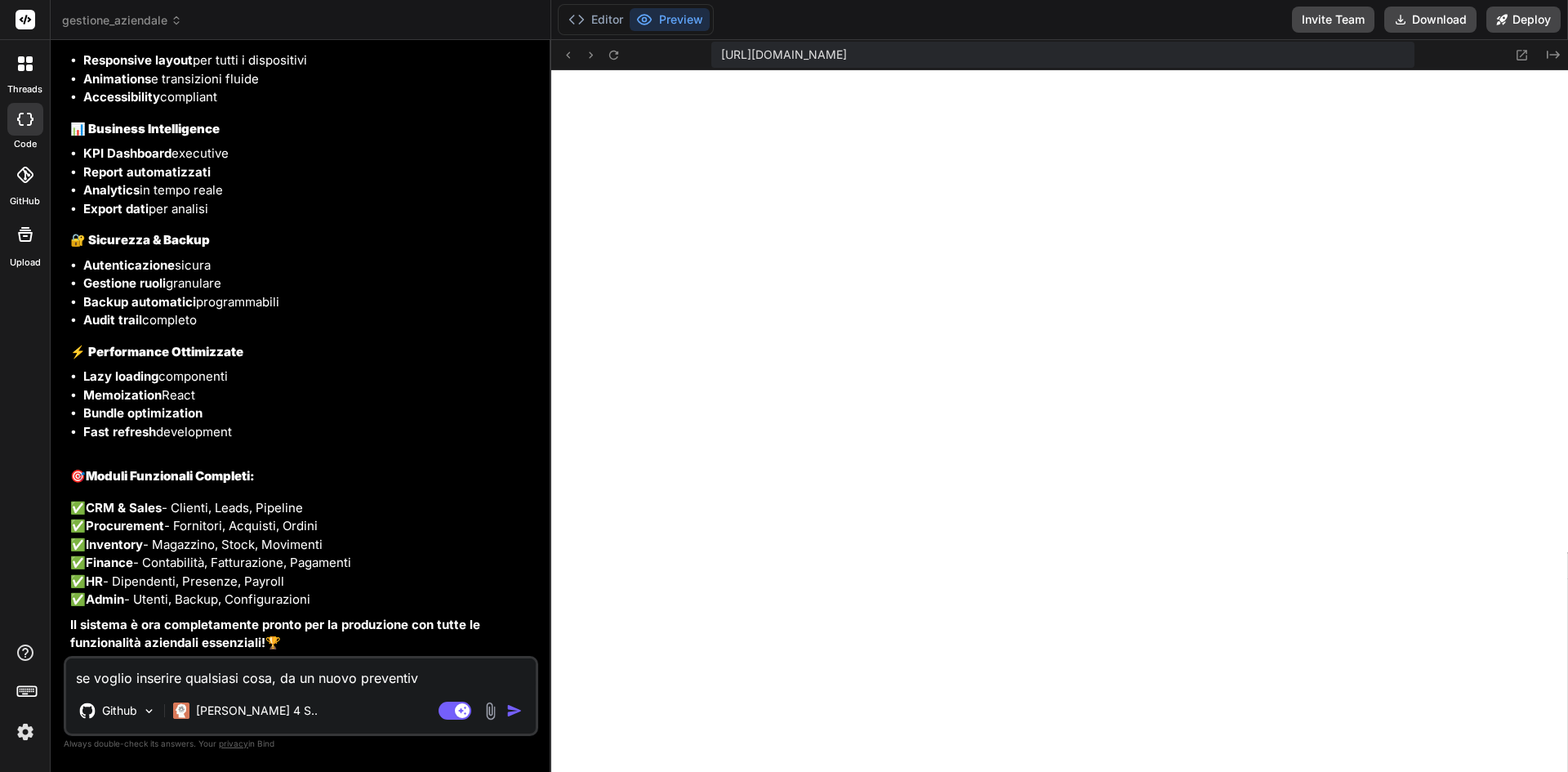
type textarea "x"
type textarea "se voglio inserire qualsiasi cosa, da un nuovo preventivo"
type textarea "x"
type textarea "se voglio inserire qualsiasi cosa, da un nuovo preventivo a"
type textarea "x"
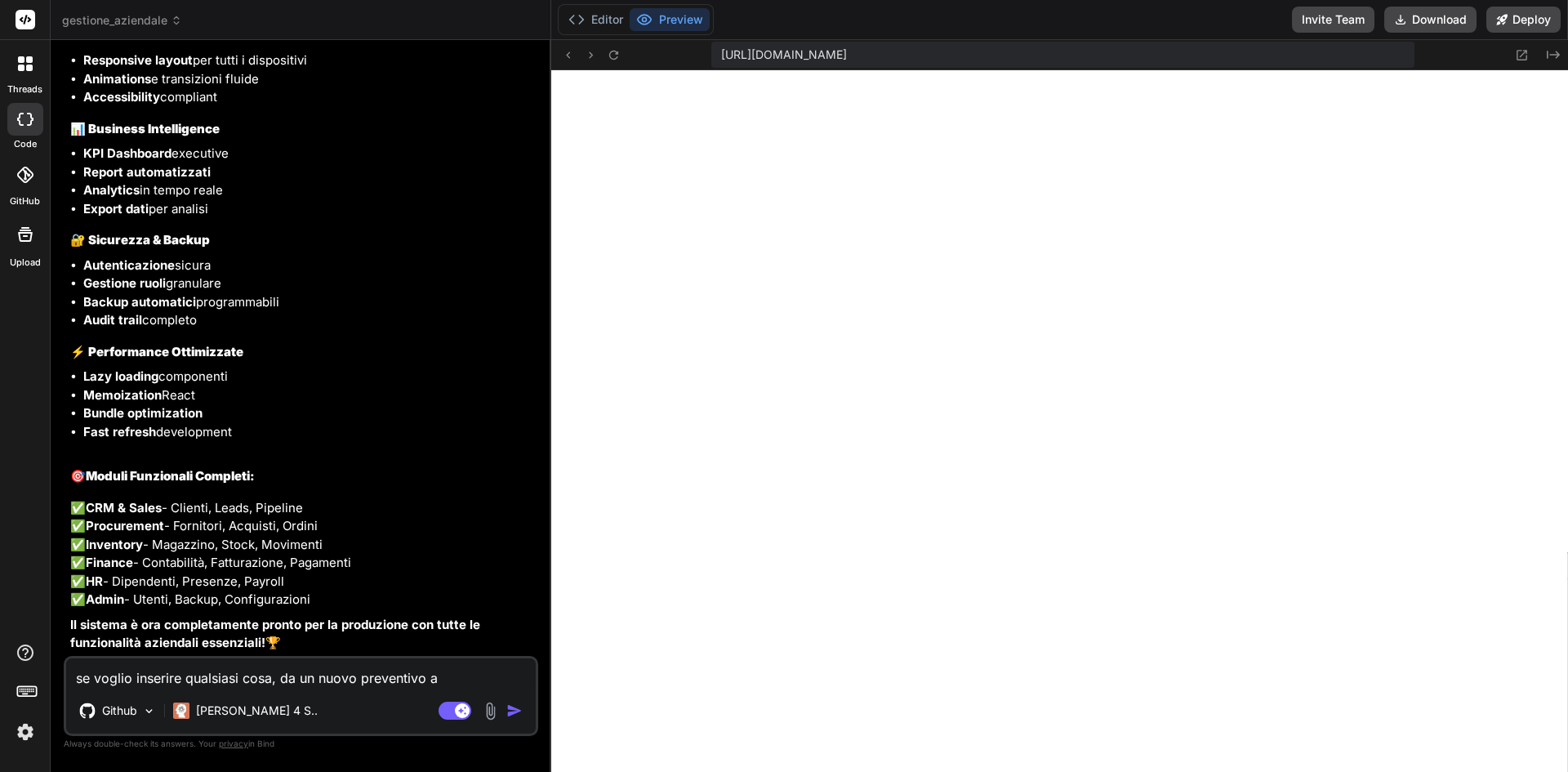
type textarea "se voglio inserire qualsiasi cosa, da un nuovo preventivo ad"
type textarea "x"
type textarea "se voglio inserire qualsiasi cosa, da un nuovo preventivo ad"
type textarea "x"
type textarea "se voglio inserire qualsiasi cosa, da un nuovo preventivo ad u"
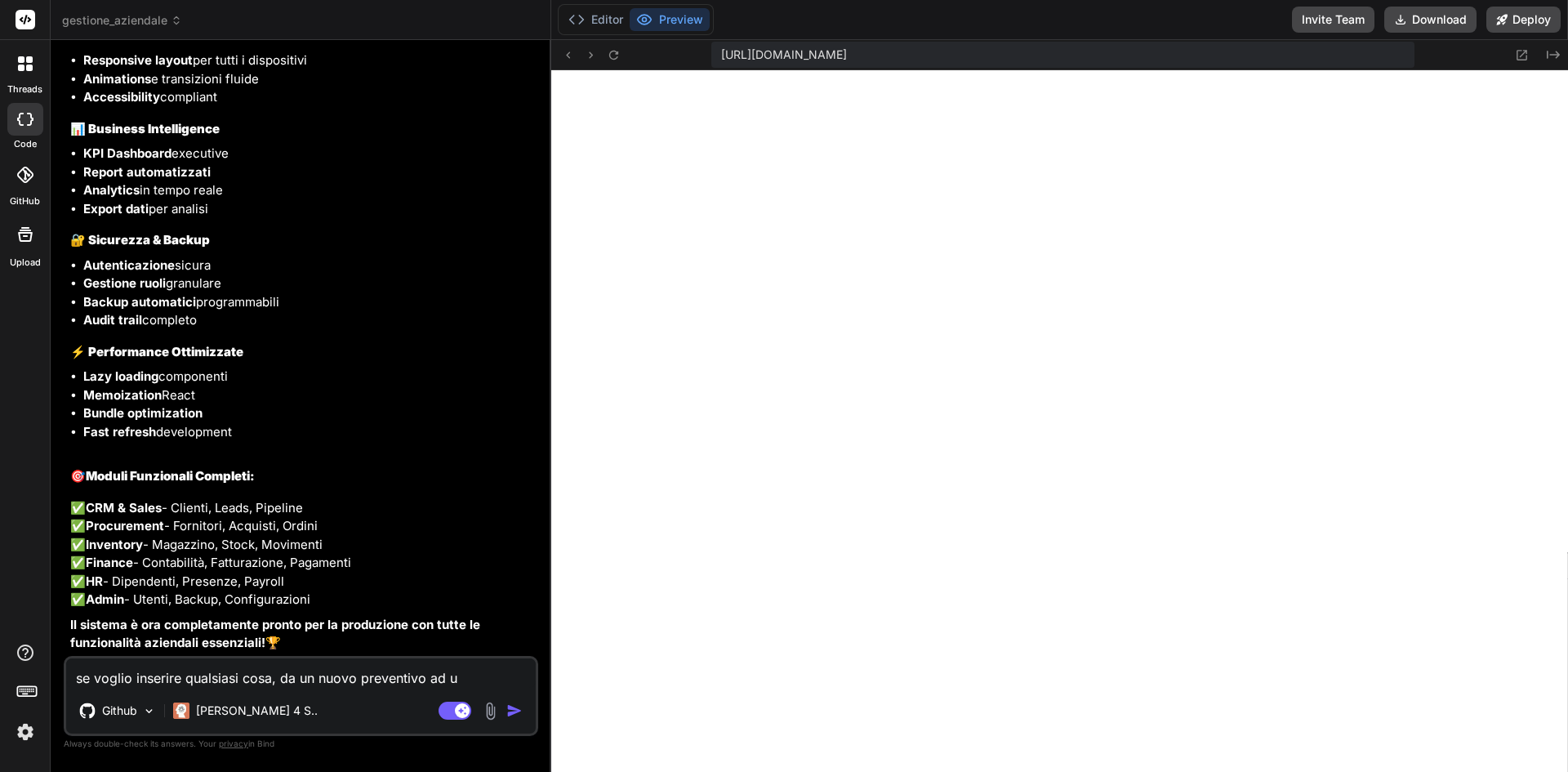
type textarea "x"
type textarea "se voglio inserire qualsiasi cosa, da un nuovo preventivo ad un"
type textarea "x"
type textarea "se voglio inserire qualsiasi cosa, da un nuovo preventivo ad una"
type textarea "x"
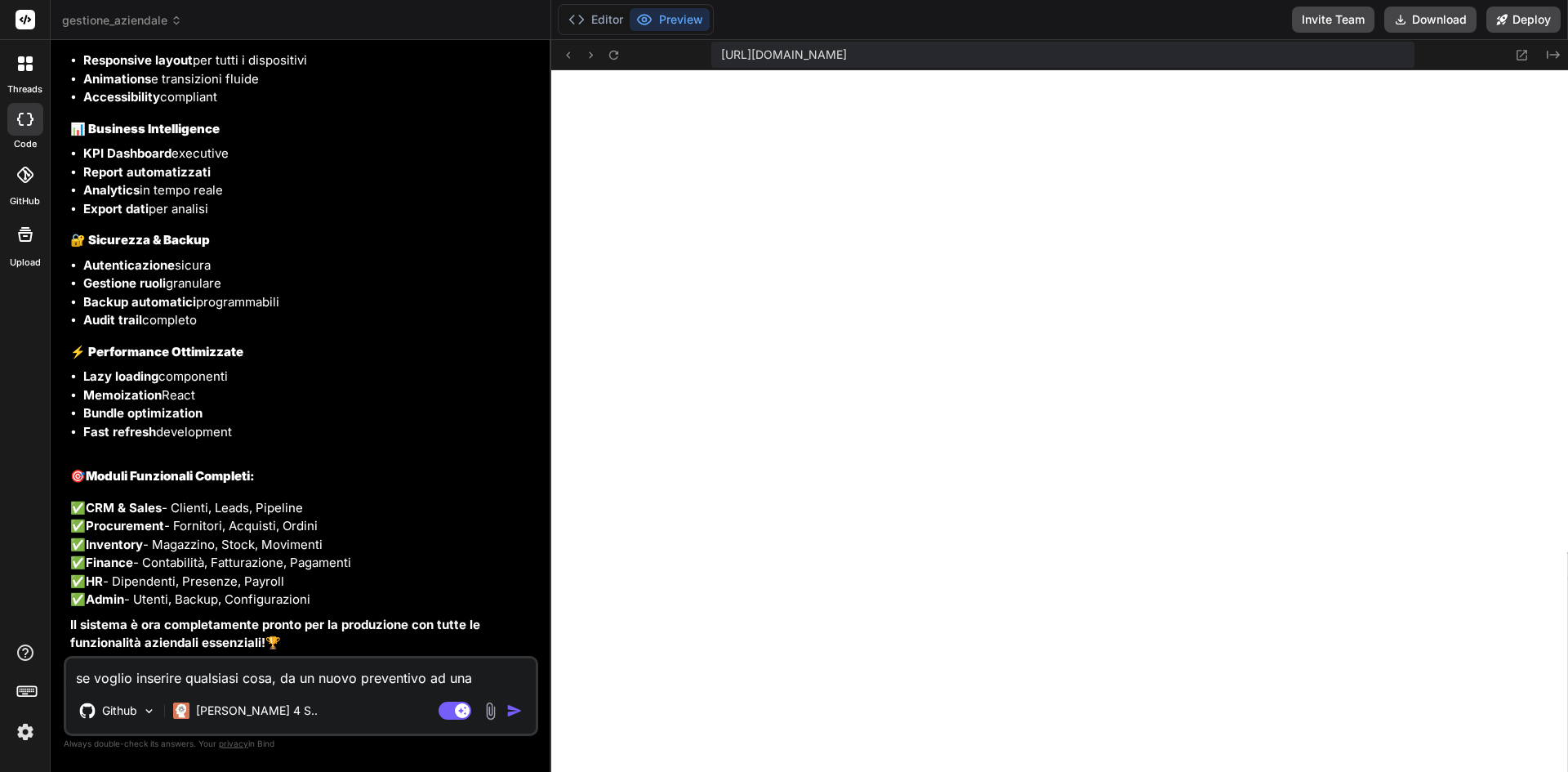
type textarea "se voglio inserire qualsiasi cosa, da un nuovo preventivo ad una"
type textarea "x"
type textarea "se voglio inserire qualsiasi cosa, da un nuovo preventivo ad una n"
type textarea "x"
type textarea "se voglio inserire qualsiasi cosa, da un nuovo preventivo ad una nu"
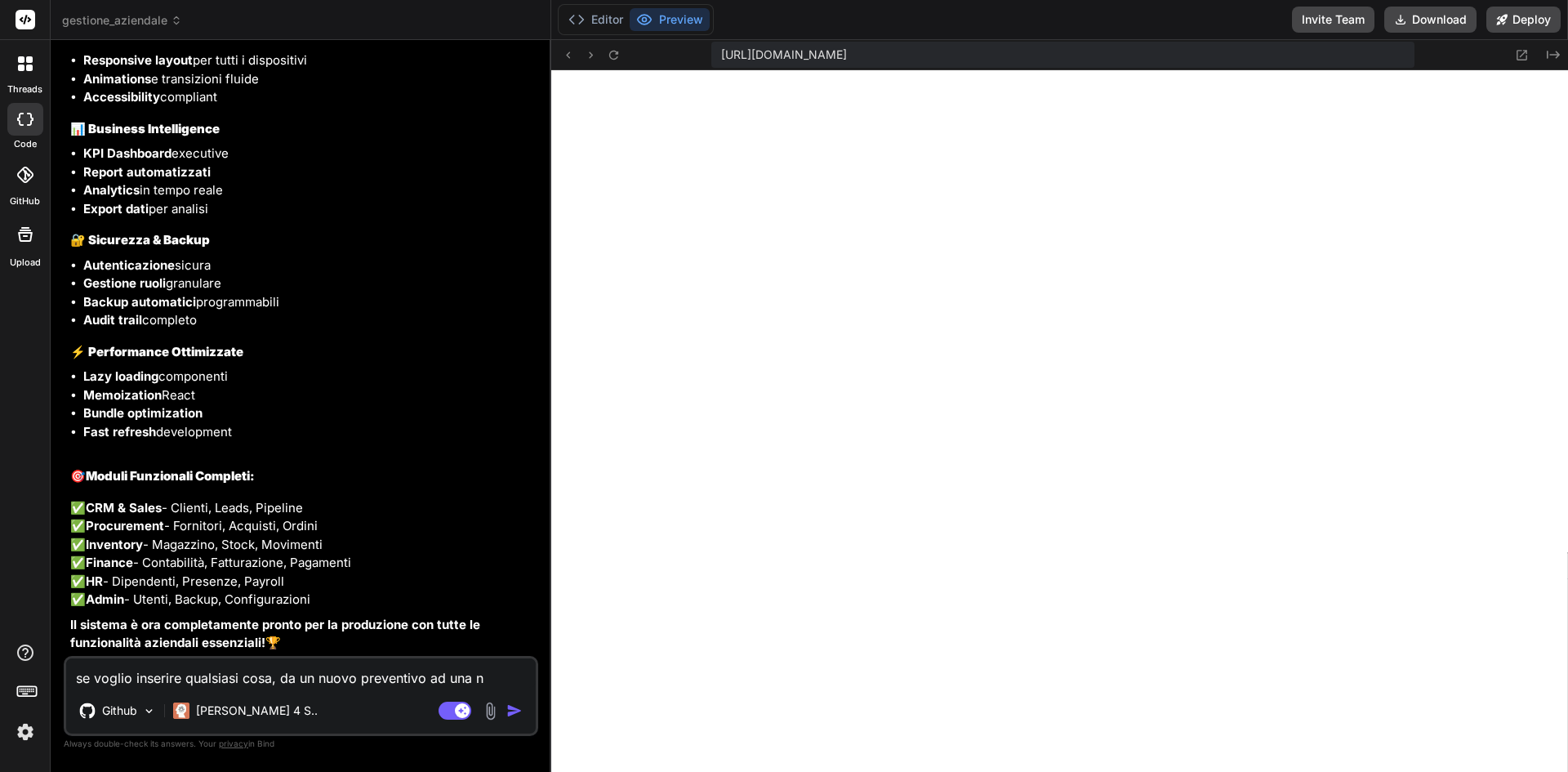
type textarea "x"
type textarea "se voglio inserire qualsiasi cosa, da un nuovo preventivo ad una nuo"
type textarea "x"
type textarea "se voglio inserire qualsiasi cosa, da un nuovo preventivo ad una nuov"
type textarea "x"
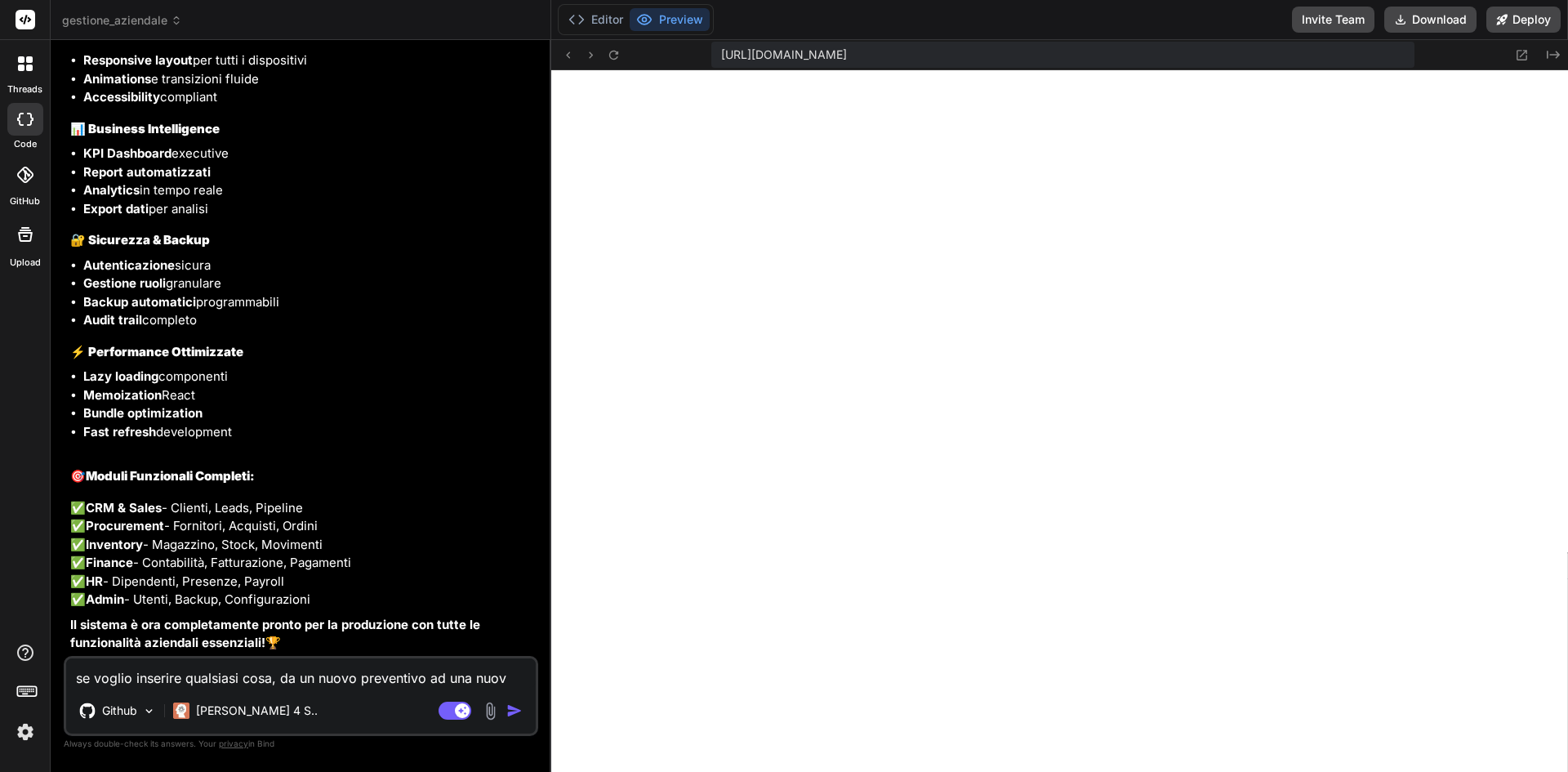
type textarea "se voglio inserire qualsiasi cosa, da un nuovo preventivo ad una nuova"
type textarea "x"
type textarea "se voglio inserire qualsiasi cosa, da un nuovo preventivo ad una nuova"
type textarea "x"
type textarea "se voglio inserire qualsiasi cosa, da un nuovo preventivo ad una nuova f"
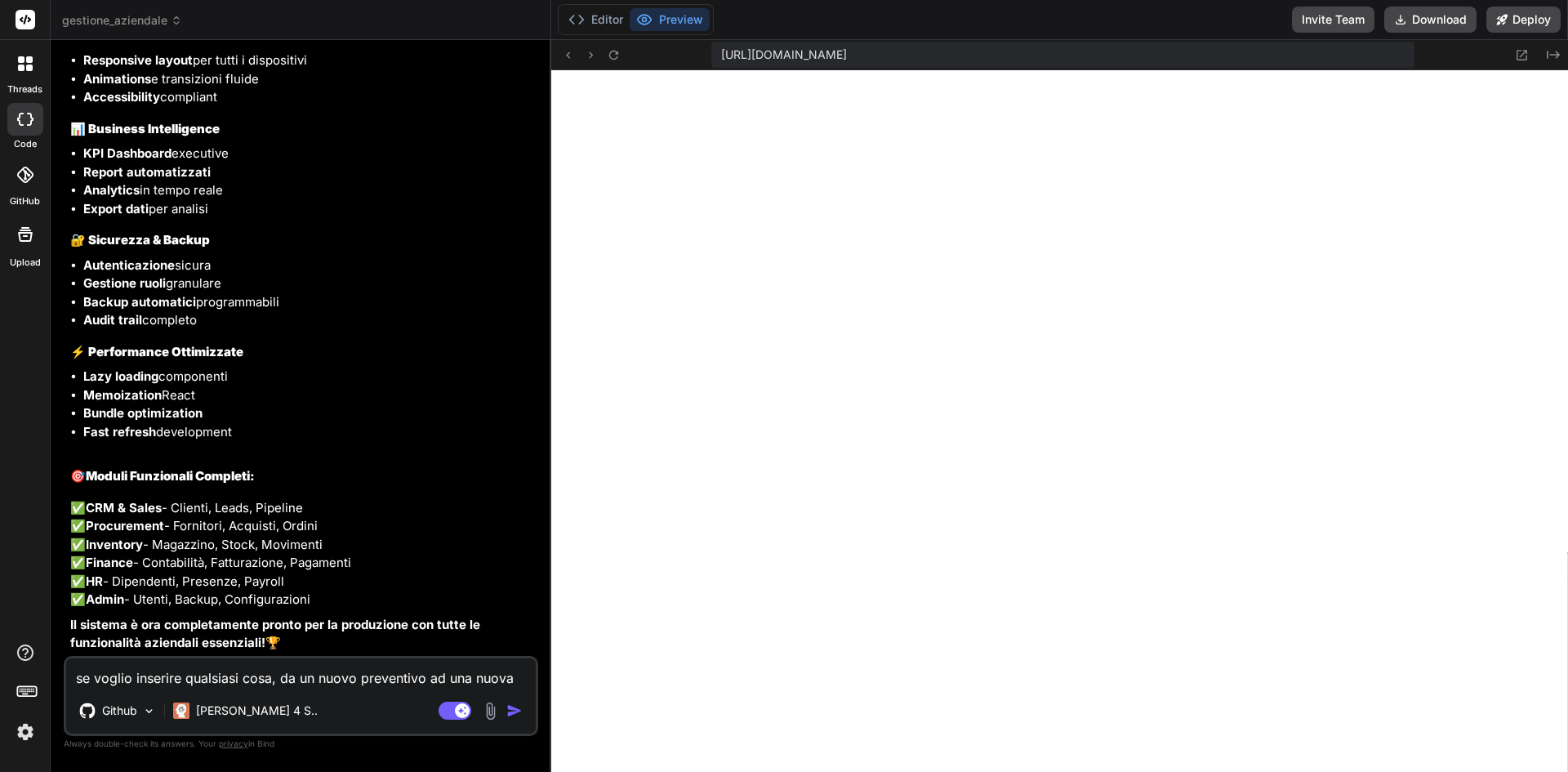
type textarea "x"
type textarea "se voglio inserire qualsiasi cosa, da un nuovo preventivo ad una nuova fa"
type textarea "x"
type textarea "se voglio inserire qualsiasi cosa, da un nuovo preventivo ad una nuova fat"
type textarea "x"
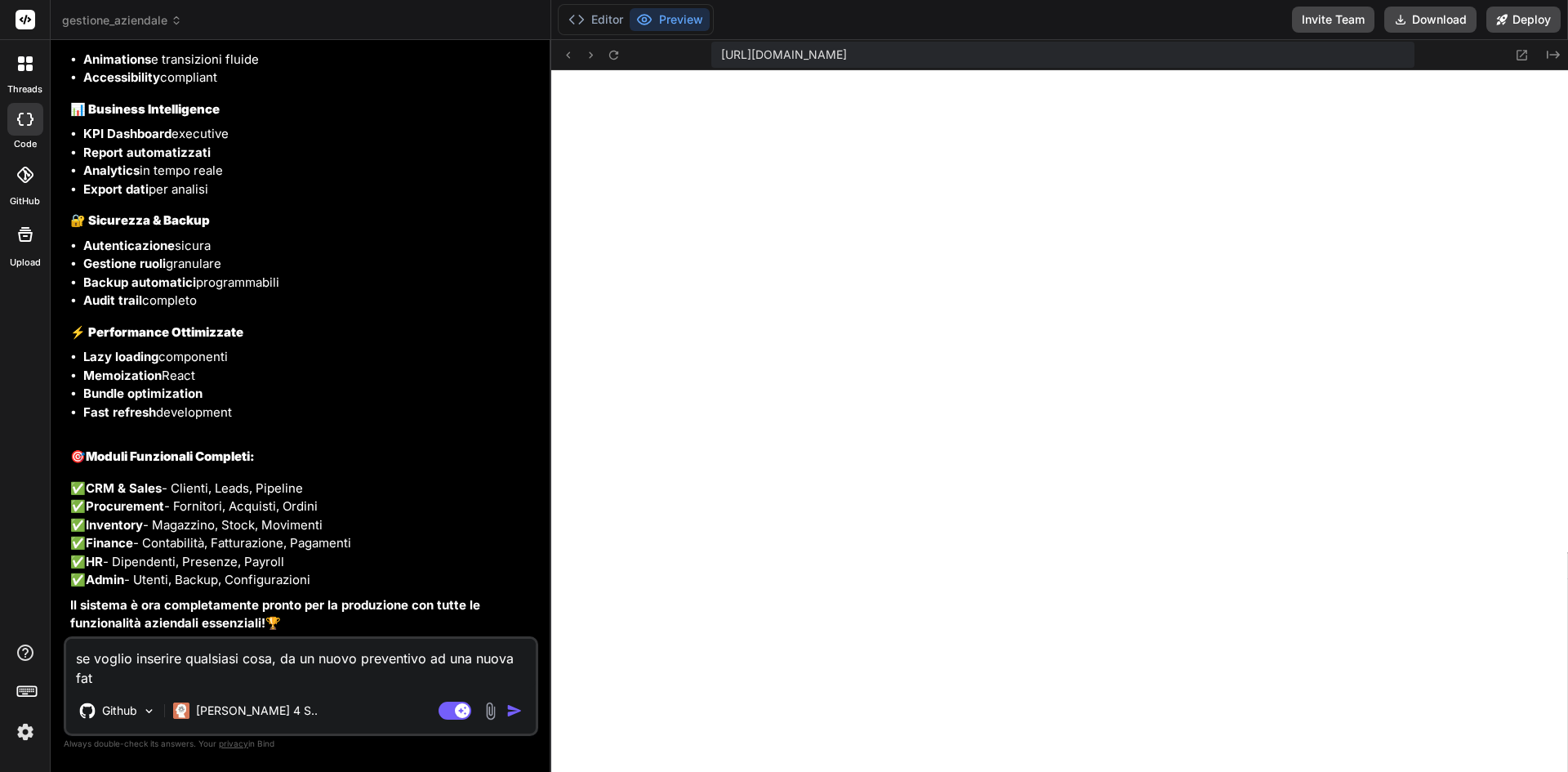
type textarea "se voglio inserire qualsiasi cosa, da un nuovo preventivo ad una nuova fatt"
type textarea "x"
type textarea "se voglio inserire qualsiasi cosa, da un nuovo preventivo ad una nuova fattu"
type textarea "x"
type textarea "se voglio inserire qualsiasi cosa, da un nuovo preventivo ad una nuova fattur"
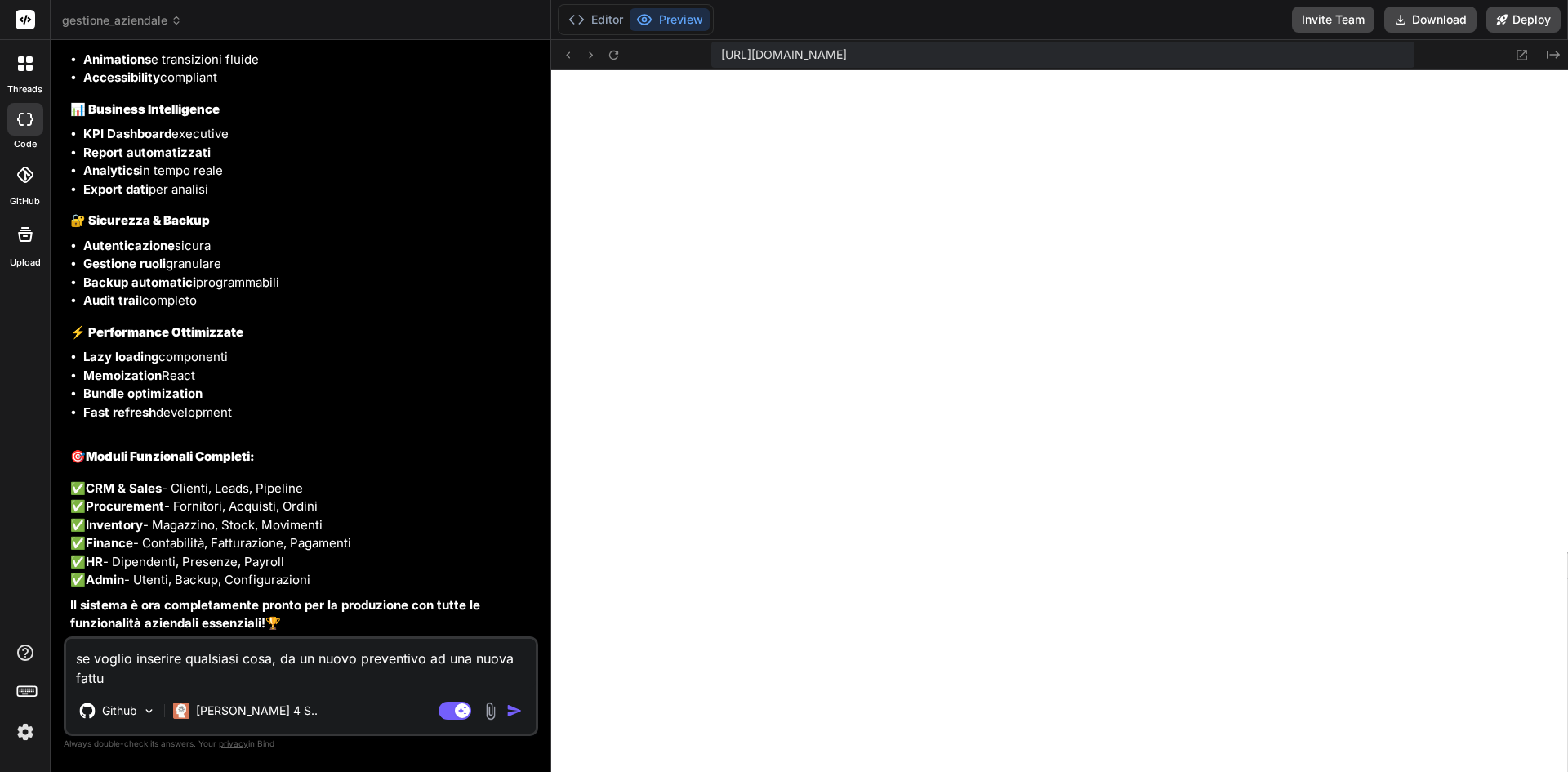
type textarea "x"
type textarea "se voglio inserire qualsiasi cosa, da un nuovo preventivo ad una nuova fattura"
type textarea "x"
type textarea "se voglio inserire qualsiasi cosa, da un nuovo preventivo ad una nuova fattura"
type textarea "x"
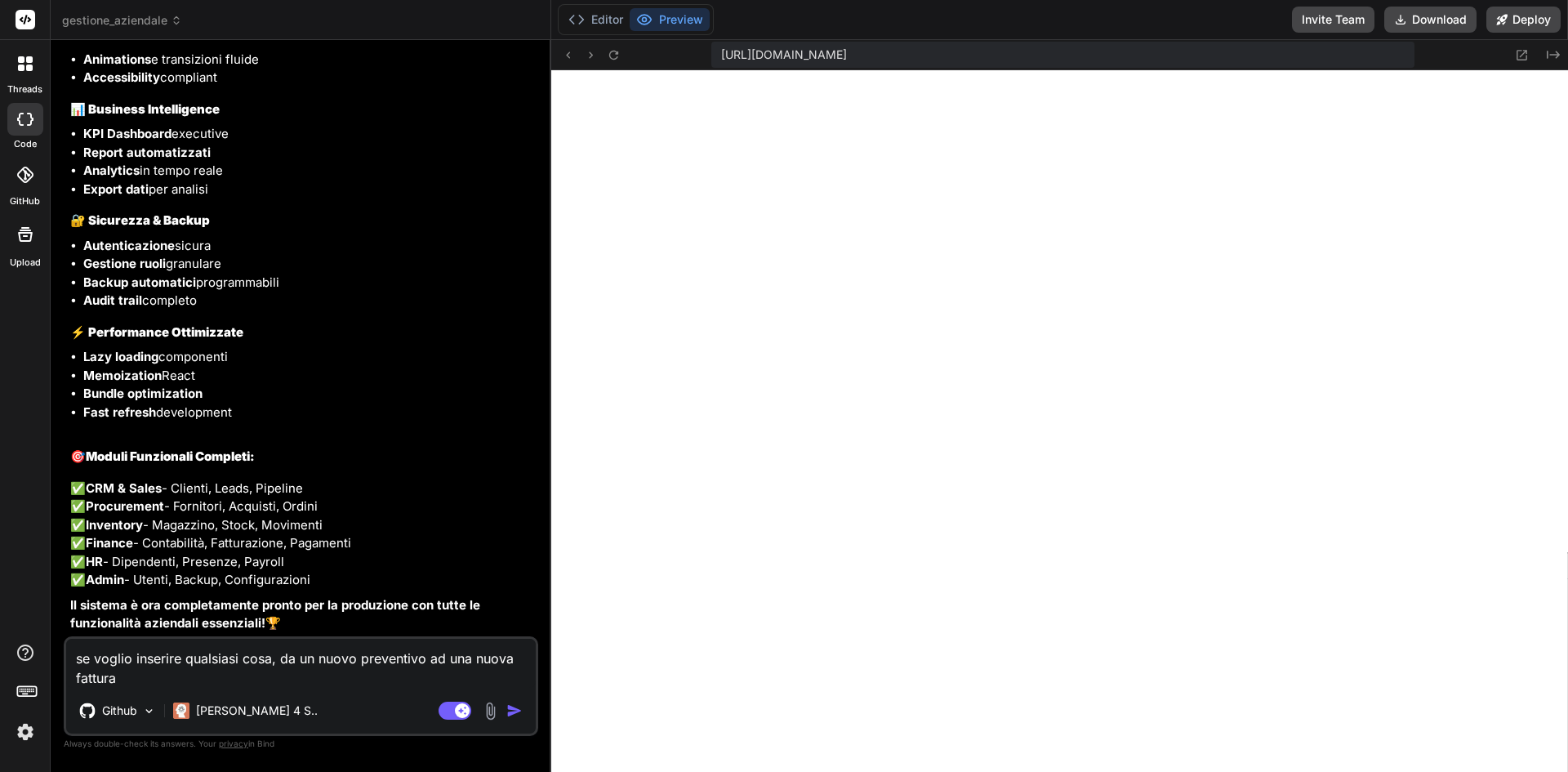
type textarea "se voglio inserire qualsiasi cosa, da un nuovo preventivo ad una nuova fattura ,"
type textarea "x"
type textarea "se voglio inserire qualsiasi cosa, da un nuovo preventivo ad una nuova fattura"
type textarea "x"
type textarea "se voglio inserire qualsiasi cosa, da un nuovo preventivo ad una nuova fattura"
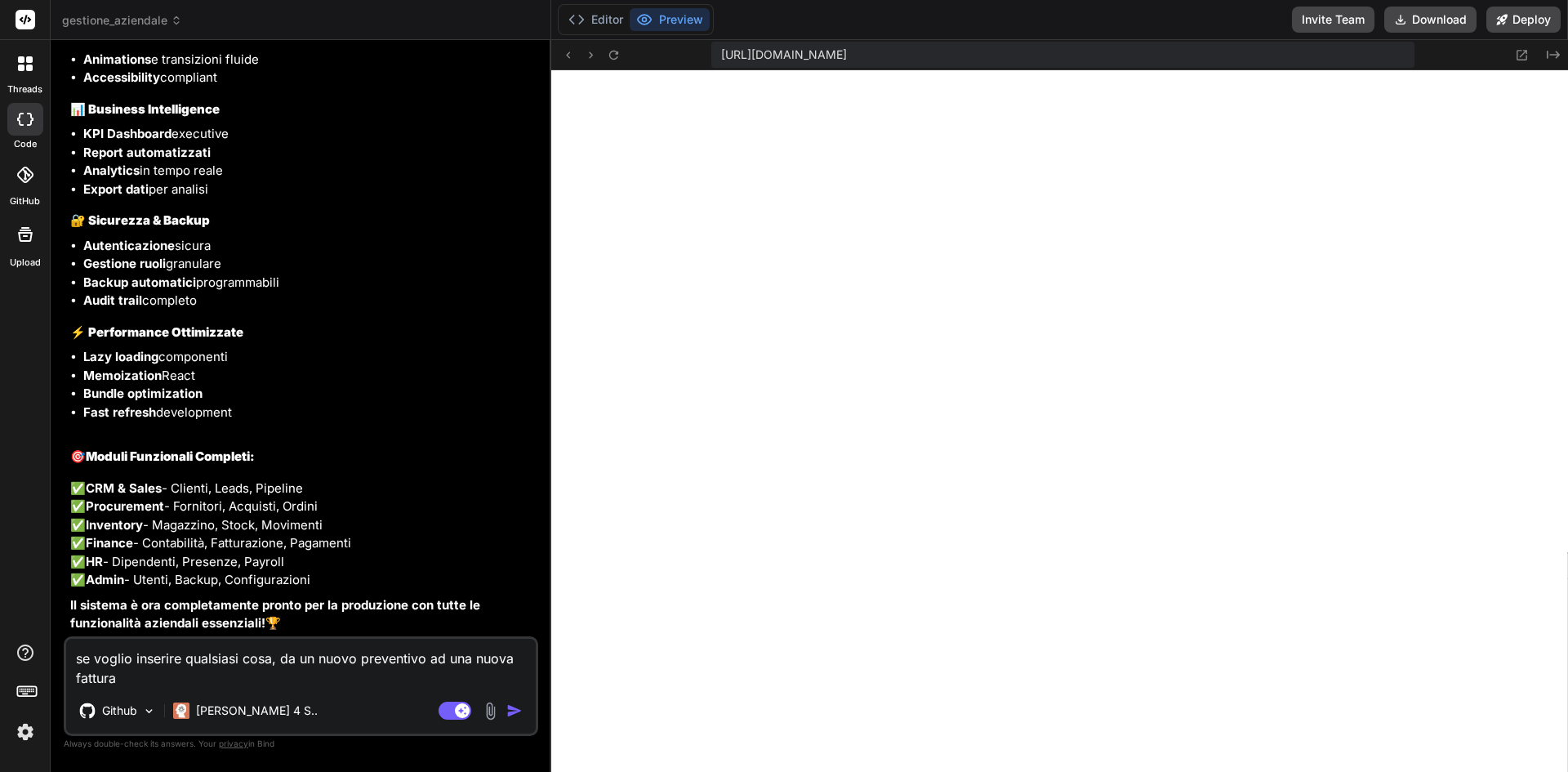
type textarea "x"
type textarea "se voglio inserire qualsiasi cosa, da un nuovo preventivo ad una nuova fattura,"
type textarea "x"
type textarea "se voglio inserire qualsiasi cosa, da un nuovo preventivo ad una nuova fattura,"
type textarea "x"
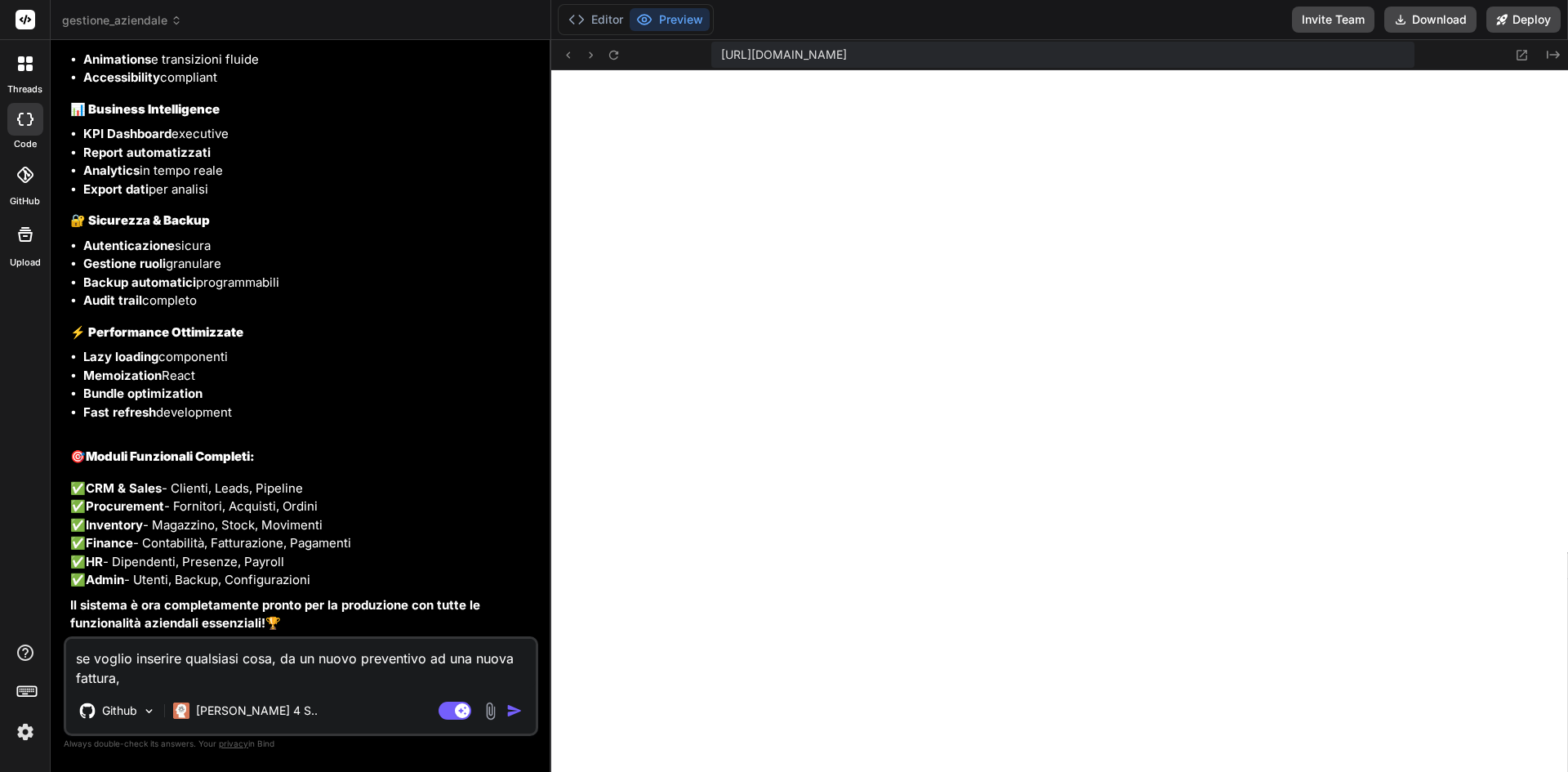
type textarea "se voglio inserire qualsiasi cosa, da un nuovo preventivo ad una nuova fattura,…"
type textarea "x"
type textarea "se voglio inserire qualsiasi cosa, da un nuovo preventivo ad una nuova fattura,…"
type textarea "x"
type textarea "se voglio inserire qualsiasi cosa, da un nuovo preventivo ad una nuova fattura,…"
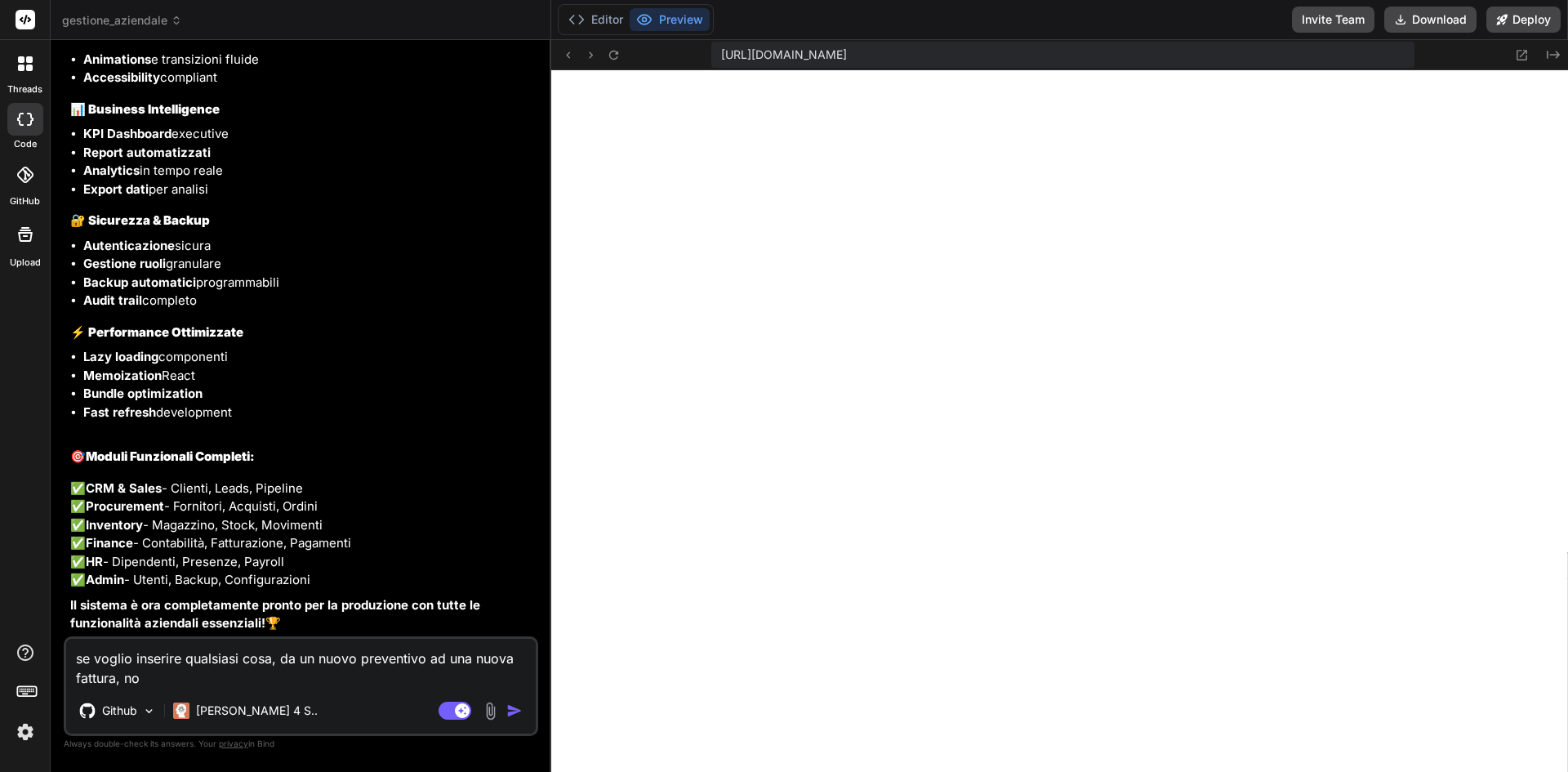
type textarea "x"
type textarea "se voglio inserire qualsiasi cosa, da un nuovo preventivo ad una nuova fattura,…"
type textarea "x"
type textarea "se voglio inserire qualsiasi cosa, da un nuovo preventivo ad una nuova fattura,…"
type textarea "x"
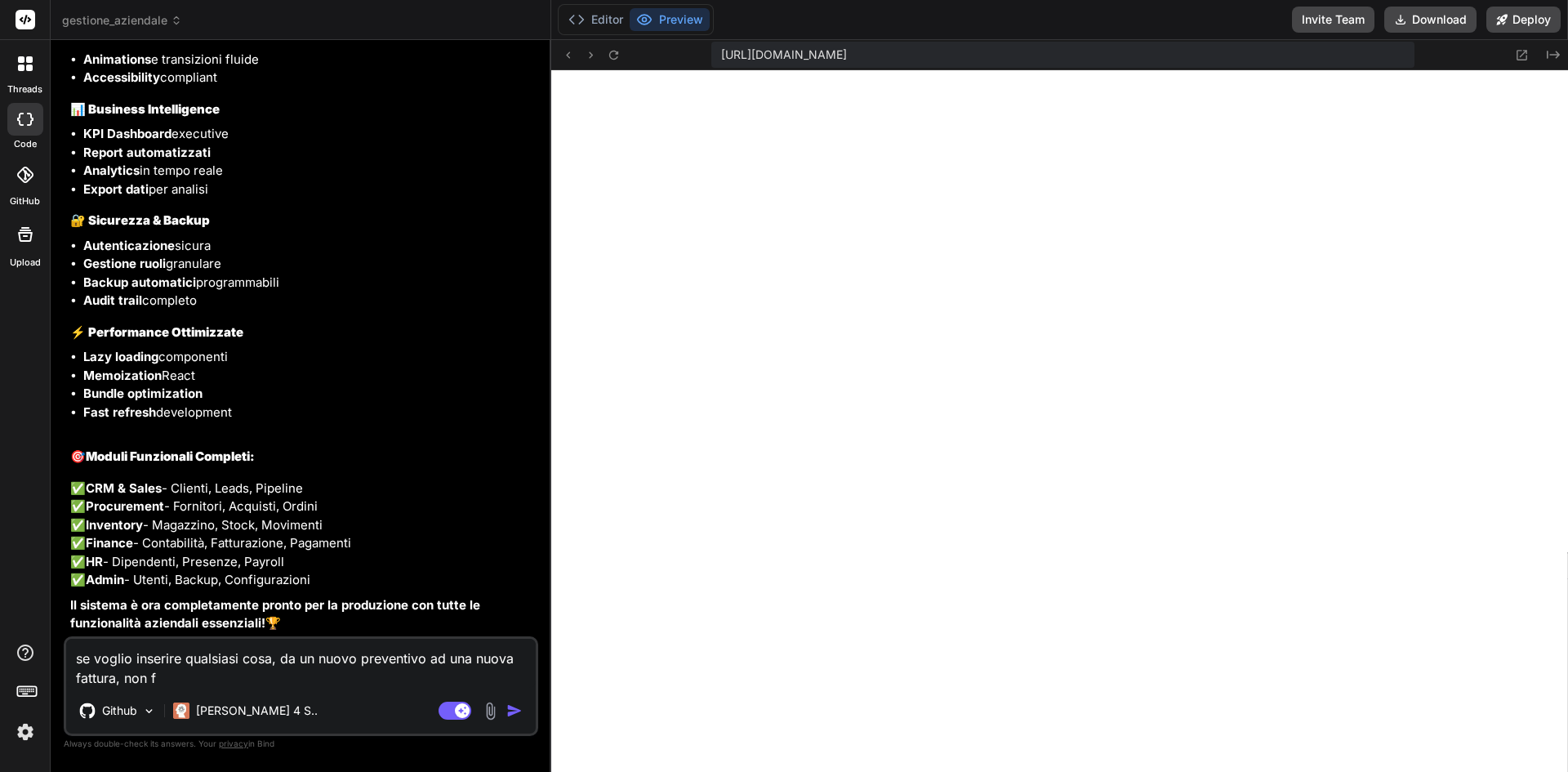
type textarea "se voglio inserire qualsiasi cosa, da un nuovo preventivo ad una nuova fattura,…"
type textarea "x"
type textarea "se voglio inserire qualsiasi cosa, da un nuovo preventivo ad una nuova fattura,…"
type textarea "x"
type textarea "se voglio inserire qualsiasi cosa, da un nuovo preventivo ad una nuova fattura,…"
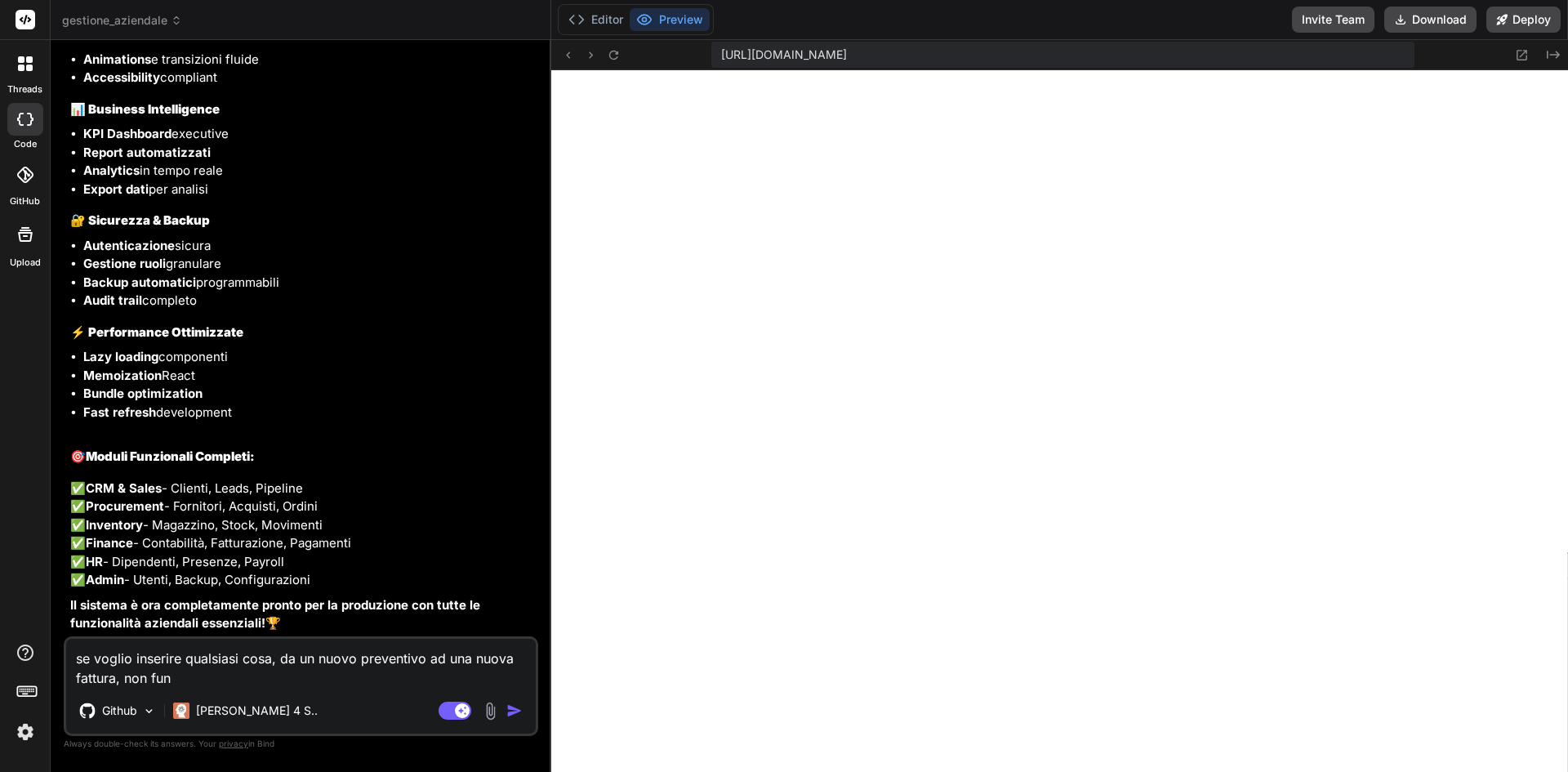
type textarea "x"
type textarea "se voglio inserire qualsiasi cosa, da un nuovo preventivo ad una nuova fattura,…"
type textarea "x"
type textarea "se voglio inserire qualsiasi cosa, da un nuovo preventivo ad una nuova fattura,…"
type textarea "x"
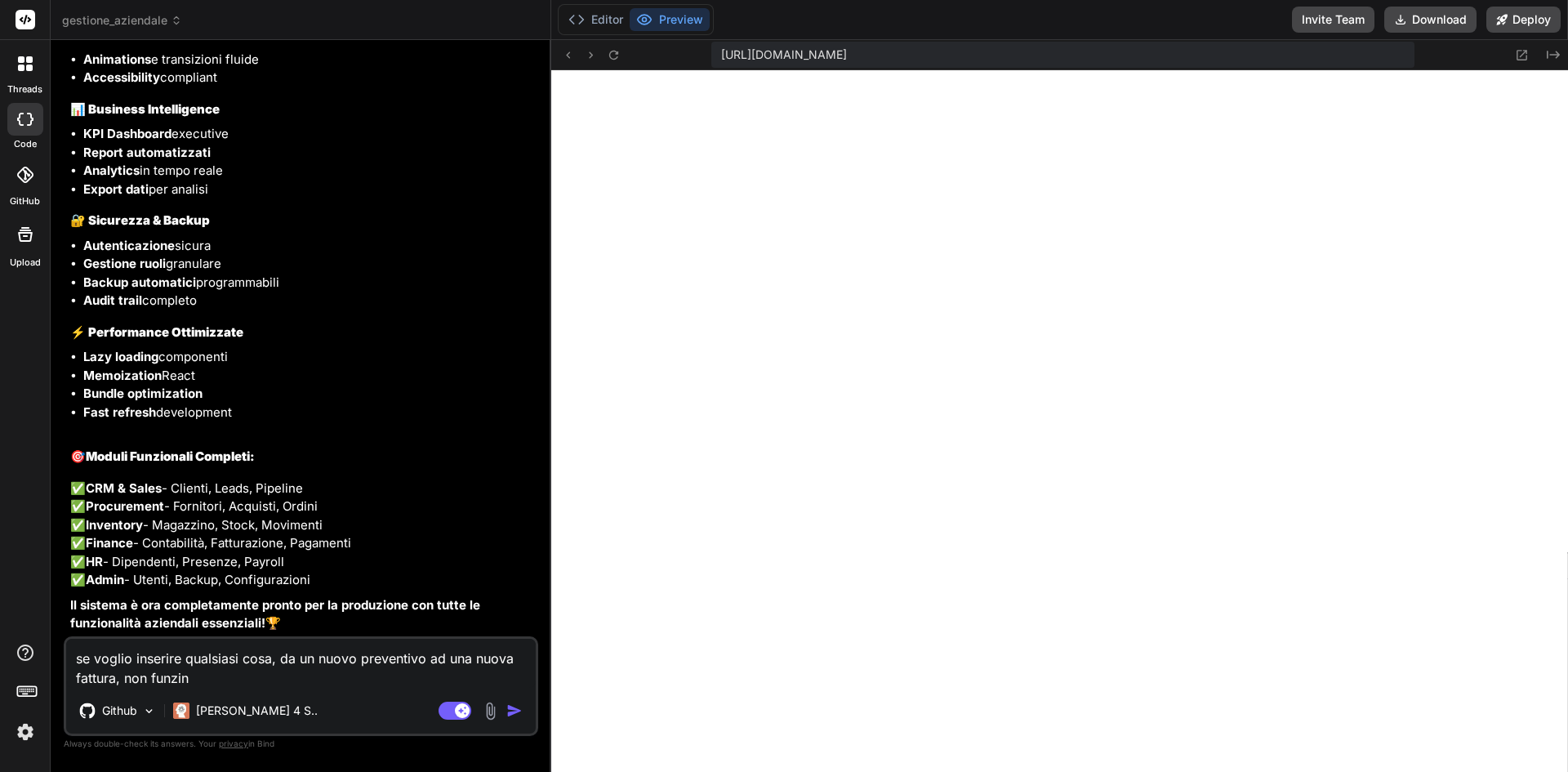
type textarea "se voglio inserire qualsiasi cosa, da un nuovo preventivo ad una nuova fattura,…"
type textarea "x"
type textarea "se voglio inserire qualsiasi cosa, da un nuovo preventivo ad una nuova fattura,…"
type textarea "x"
type textarea "se voglio inserire qualsiasi cosa, da un nuovo preventivo ad una nuova fattura,…"
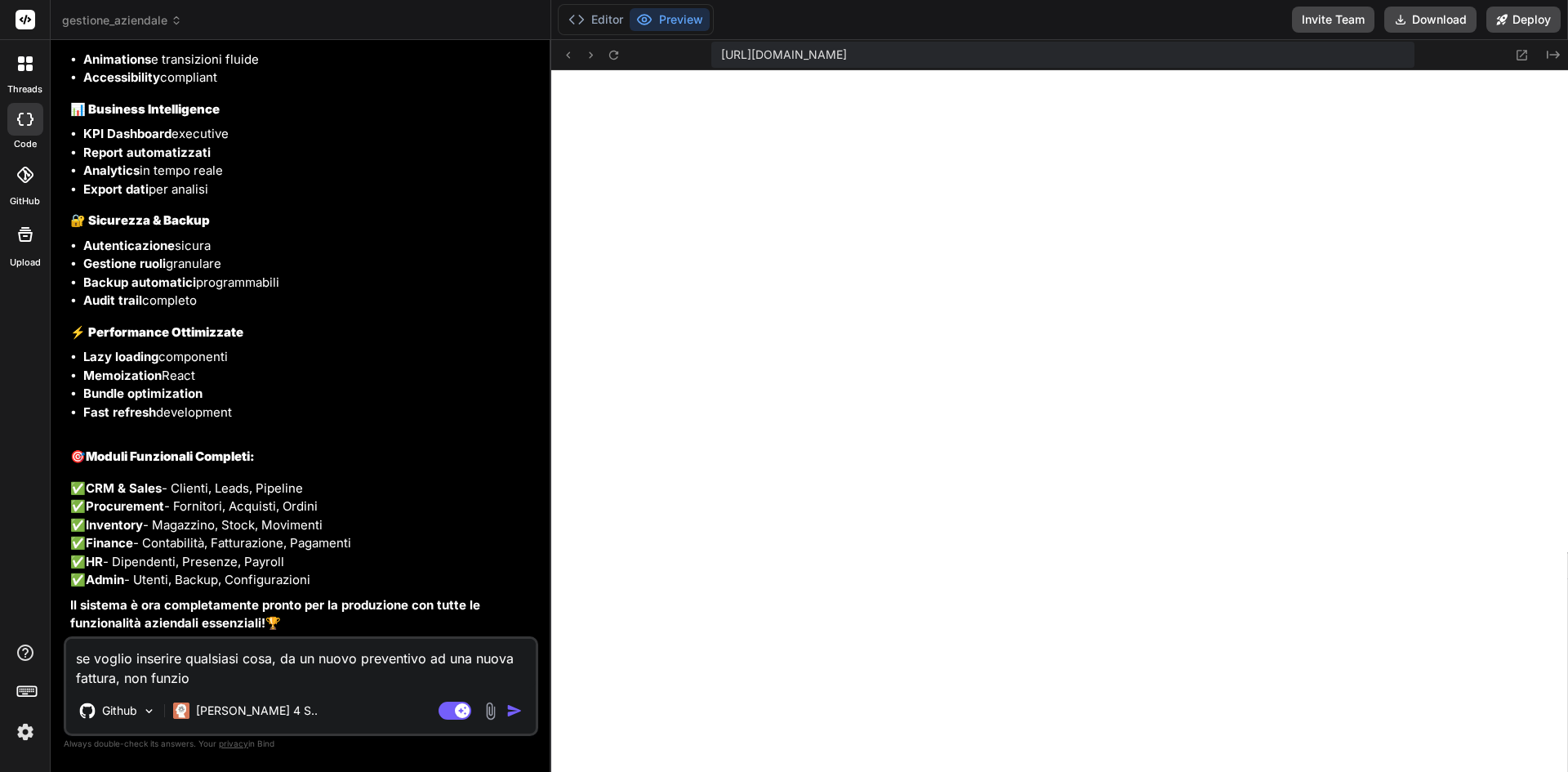
type textarea "x"
type textarea "se voglio inserire qualsiasi cosa, da un nuovo preventivo ad una nuova fattura,…"
type textarea "x"
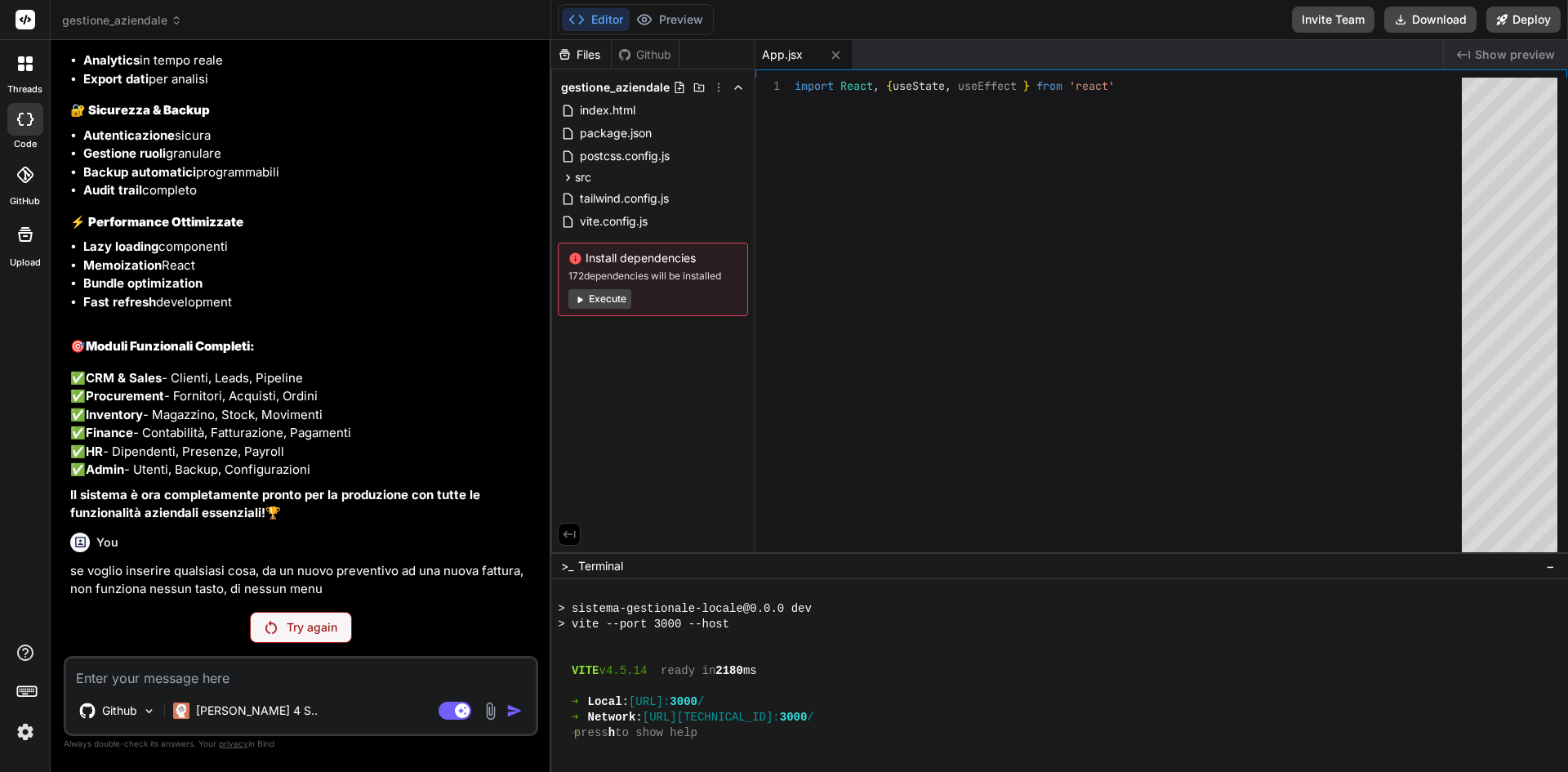
scroll to position [8774, 0]
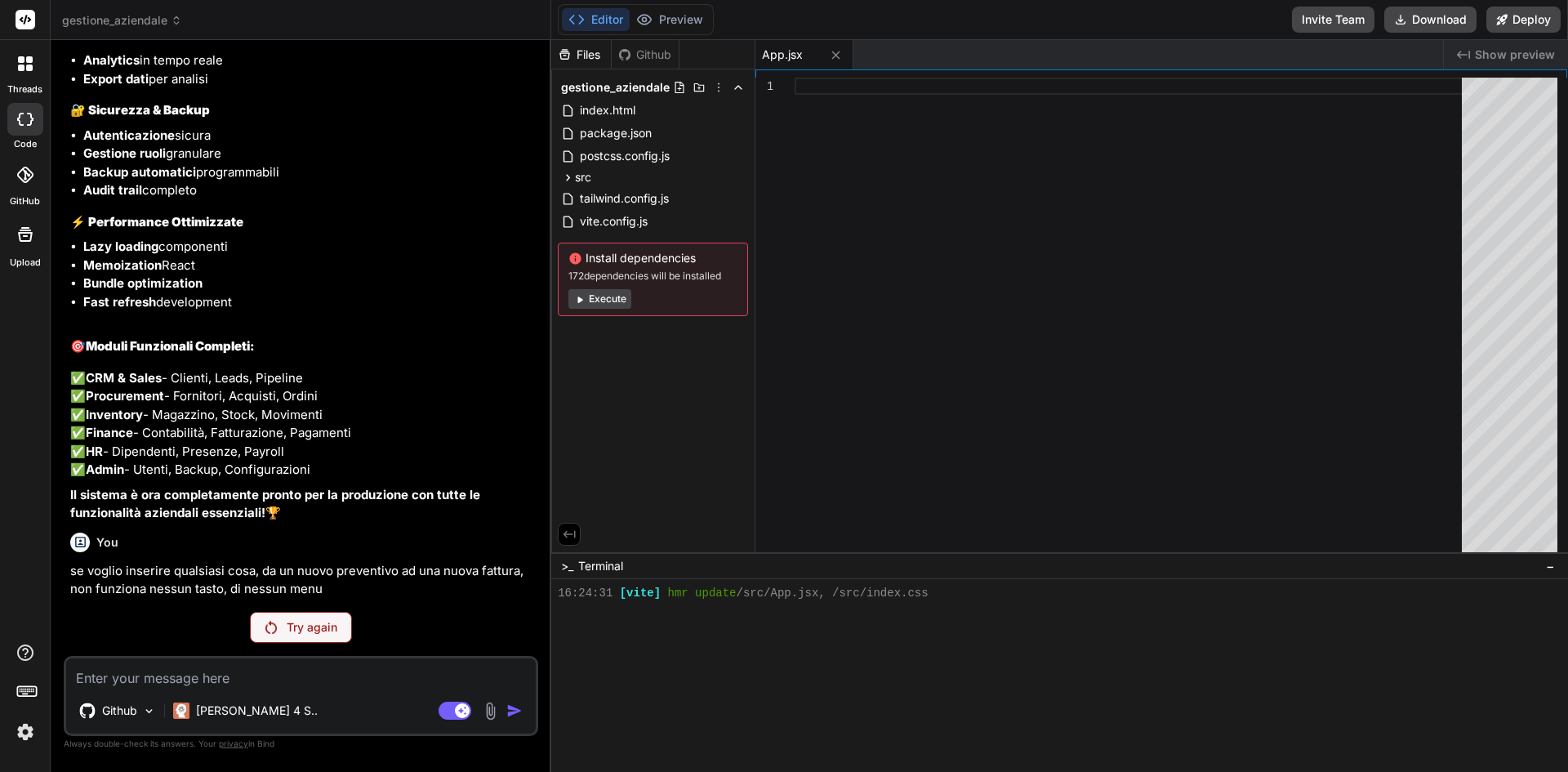
click at [279, 627] on div "Try again" at bounding box center [300, 627] width 102 height 31
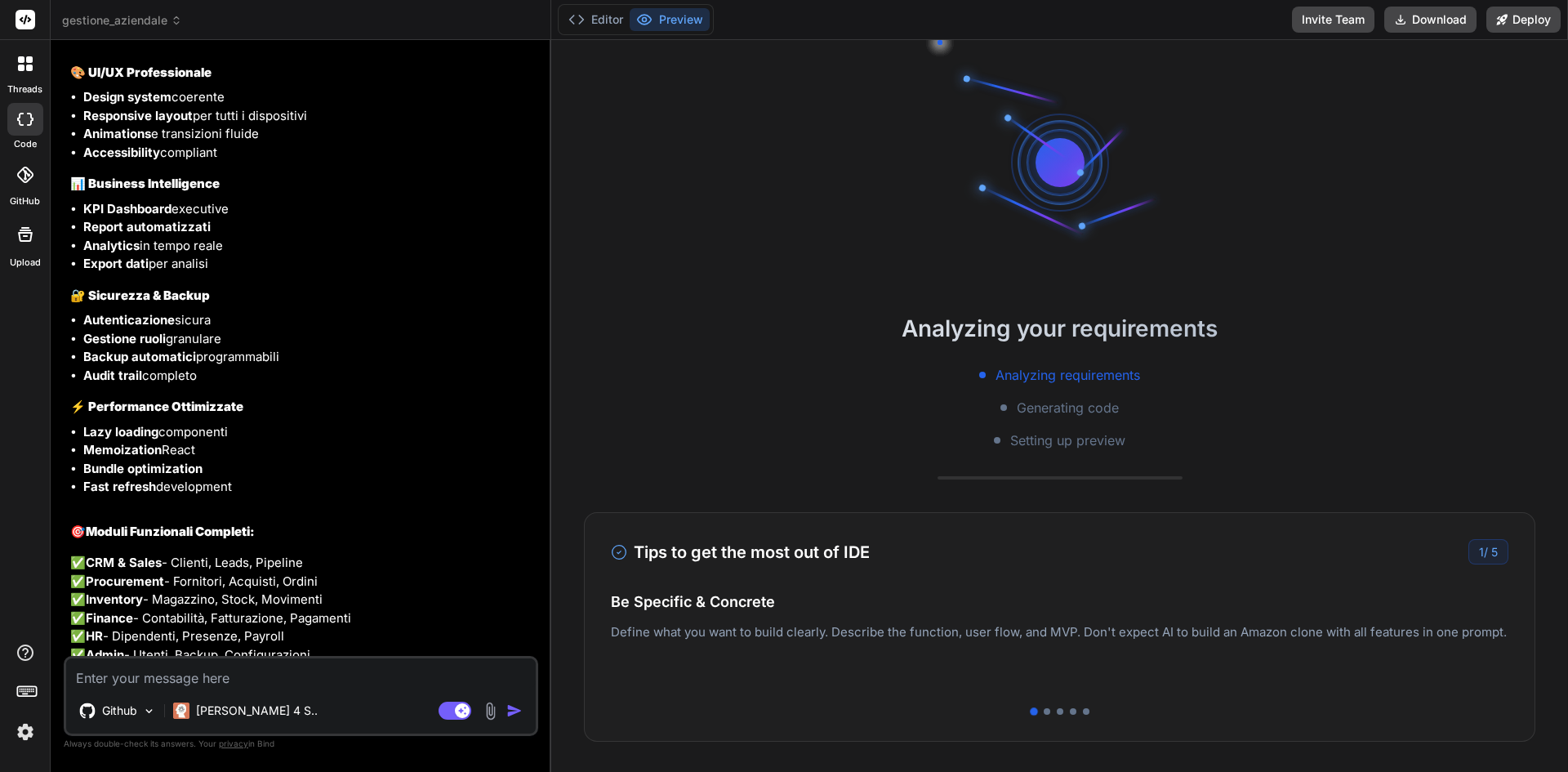
type textarea "x"
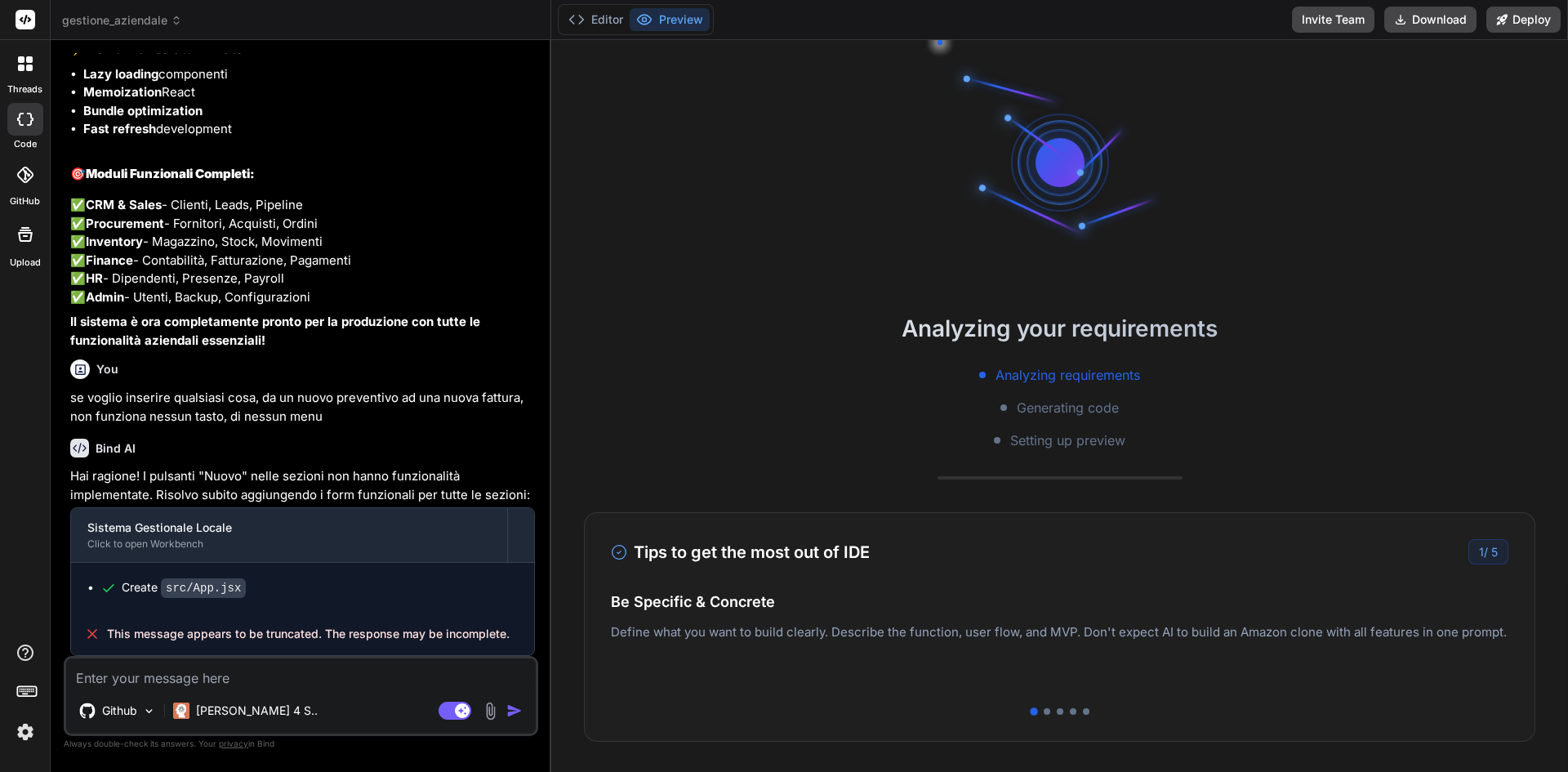
scroll to position [5439, 0]
click at [337, 639] on span "This message appears to be truncated. The response may be incomplete." at bounding box center [308, 634] width 403 height 16
click at [336, 638] on span "This message appears to be truncated. The response may be incomplete." at bounding box center [308, 634] width 403 height 16
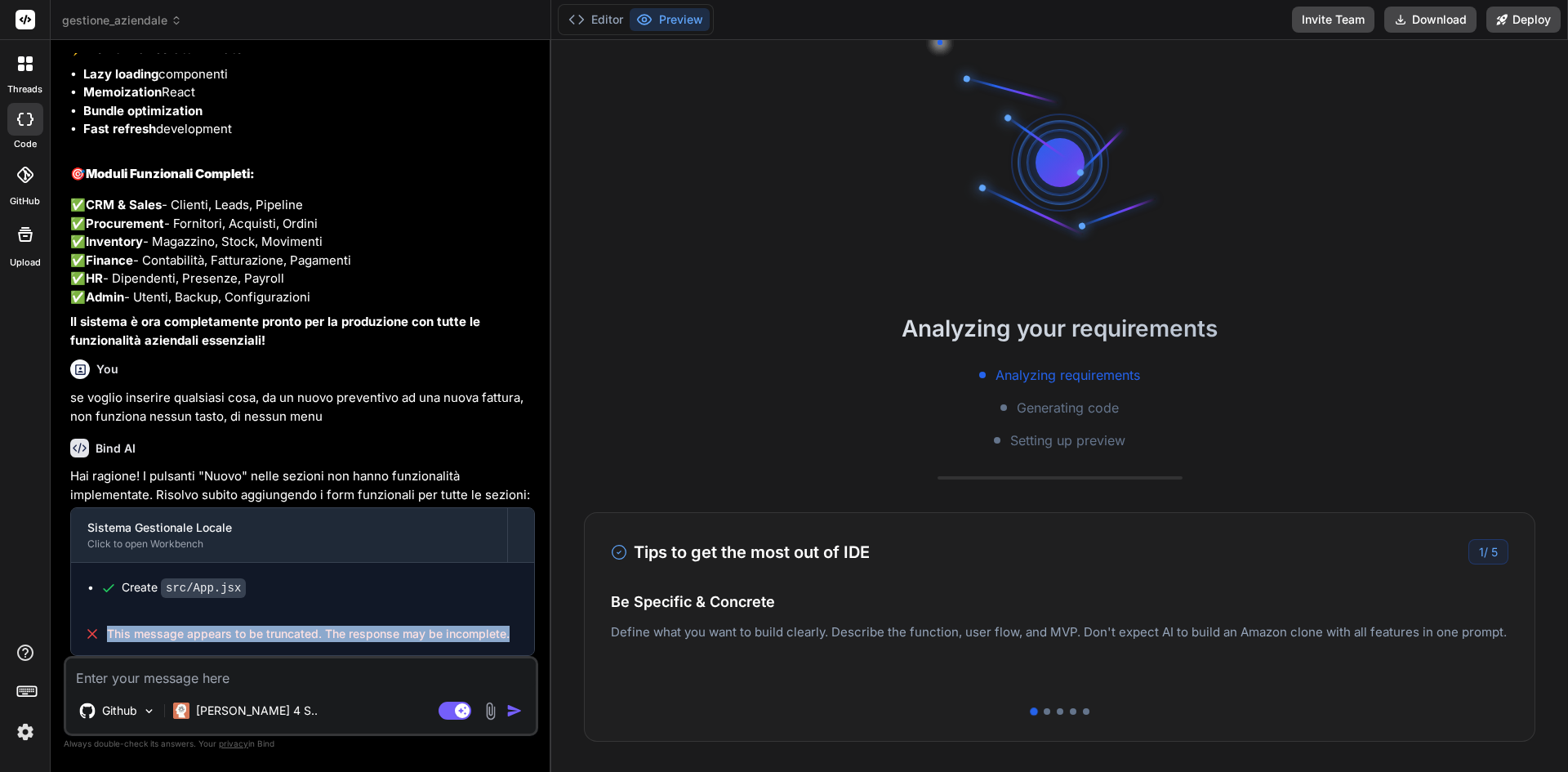
click at [336, 638] on span "This message appears to be truncated. The response may be incomplete." at bounding box center [308, 634] width 403 height 16
copy span "The"
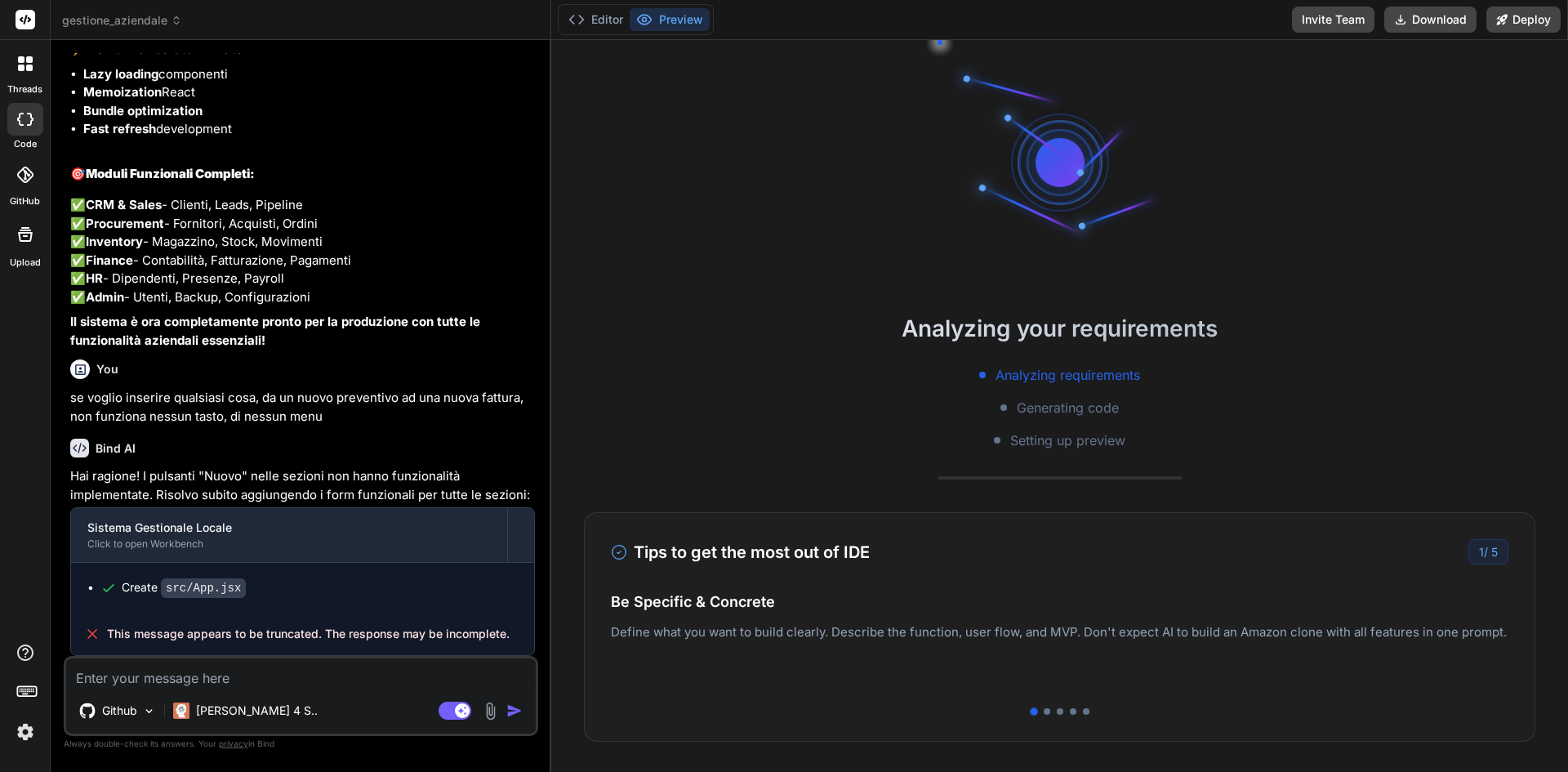
click at [300, 691] on div "Github [PERSON_NAME] 4 S.. Agent Mode. When this toggle is activated, AI automa…" at bounding box center [300, 696] width 474 height 80
click at [301, 679] on textarea at bounding box center [300, 673] width 470 height 29
paste textarea "This message appears to be truncated. The response may be incomplete."
type textarea "This message appears to be truncated. The response may be incomplete."
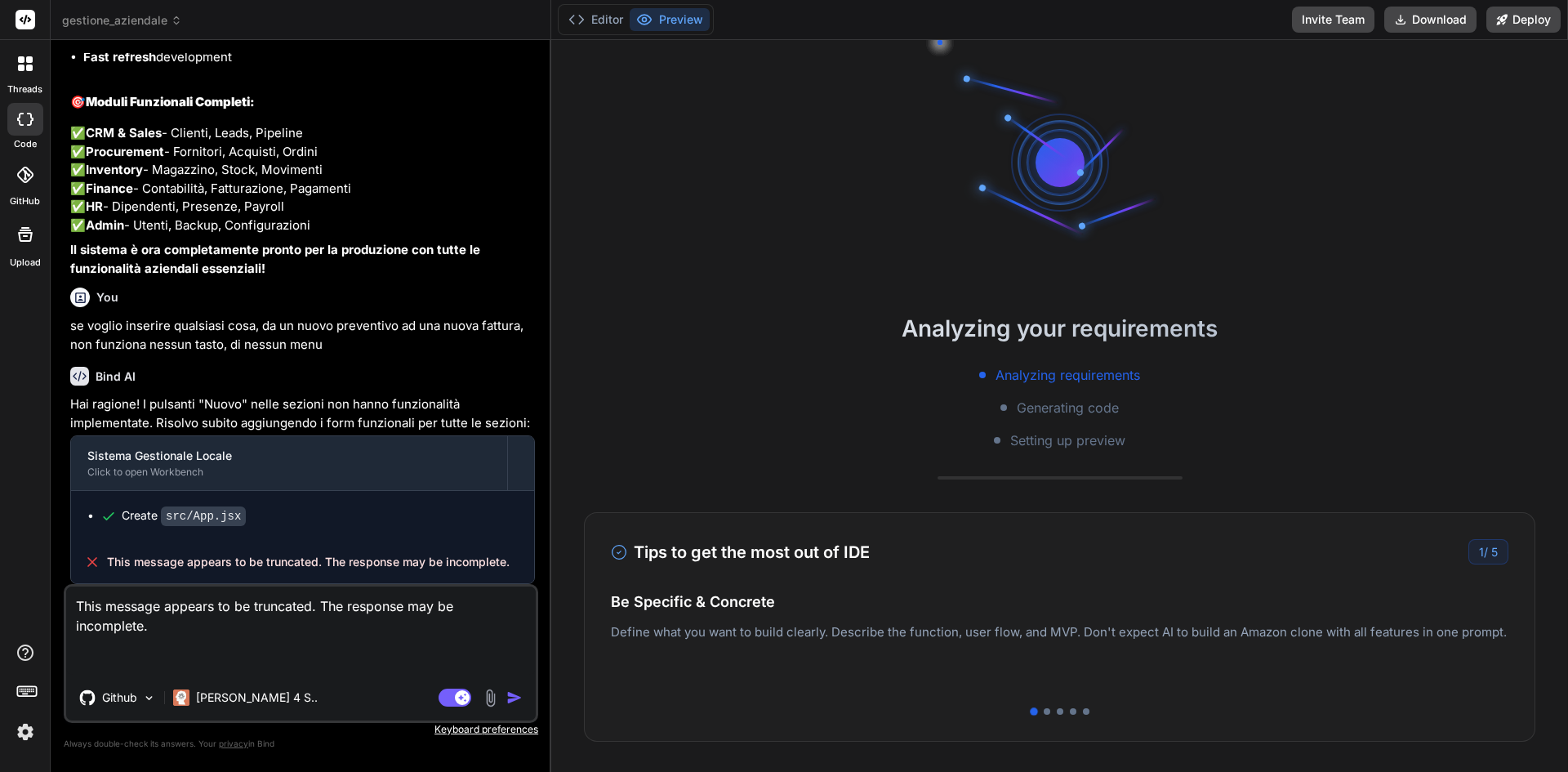
type textarea "x"
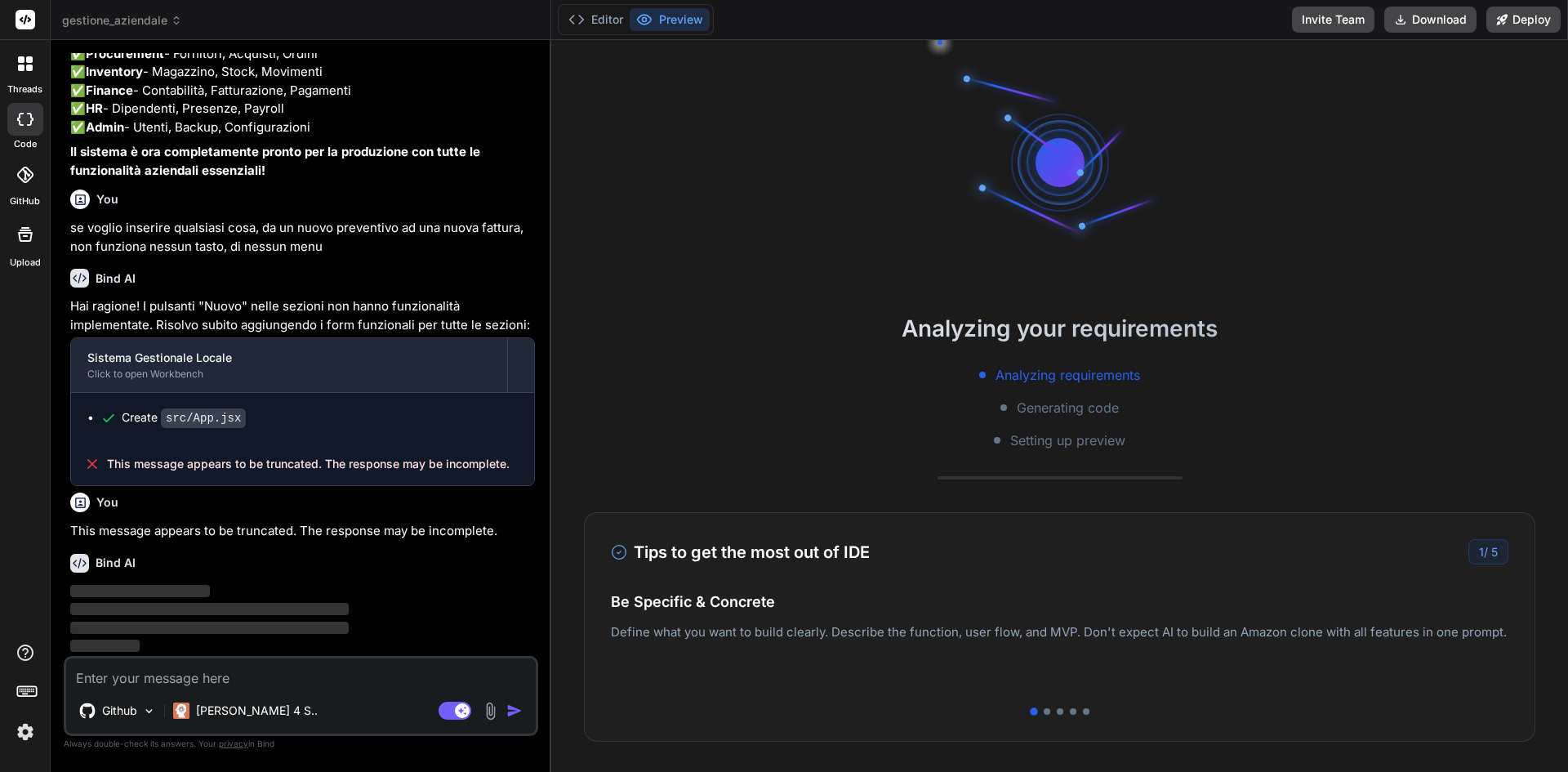
scroll to position [5609, 0]
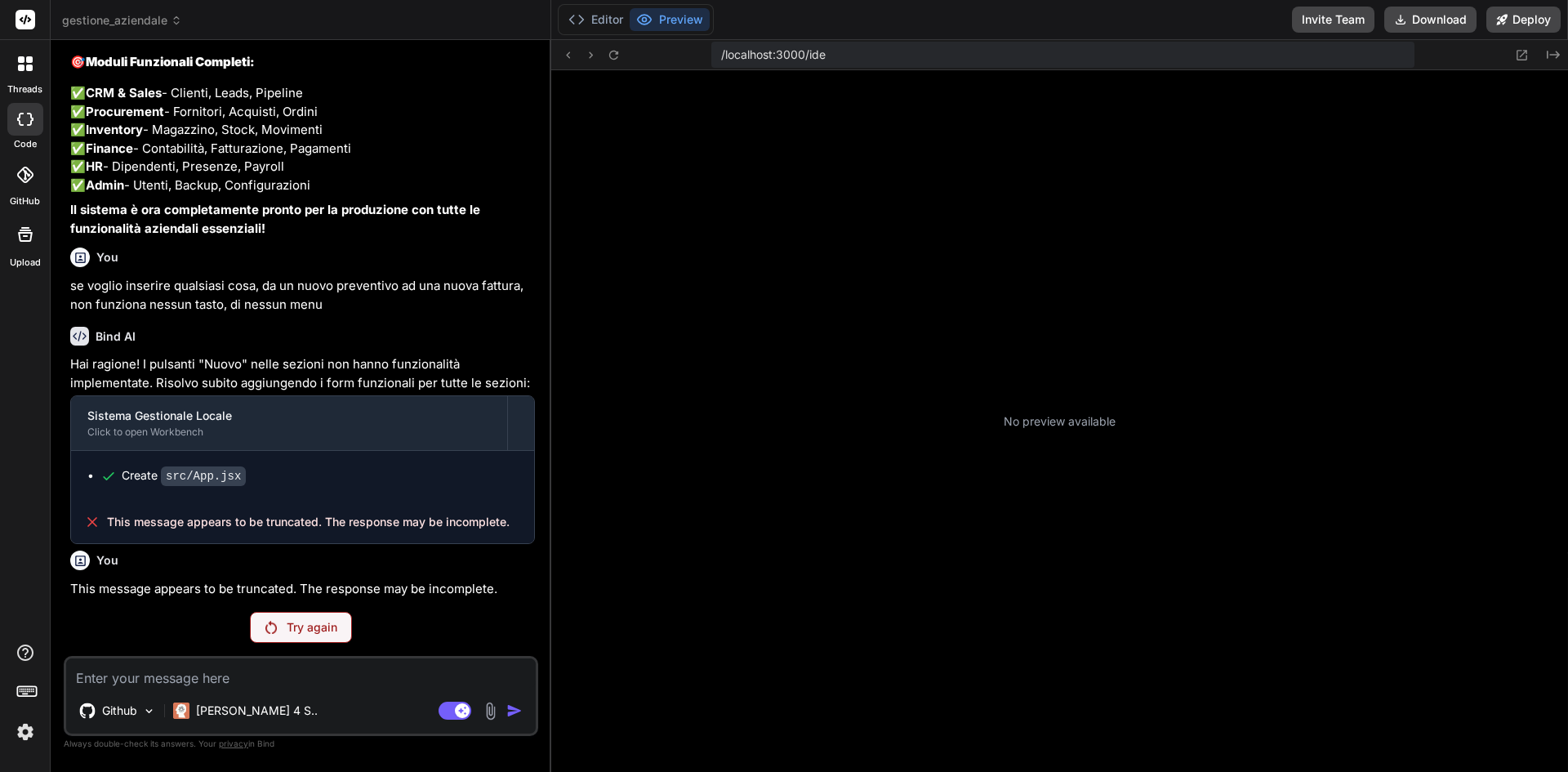
type textarea "x"
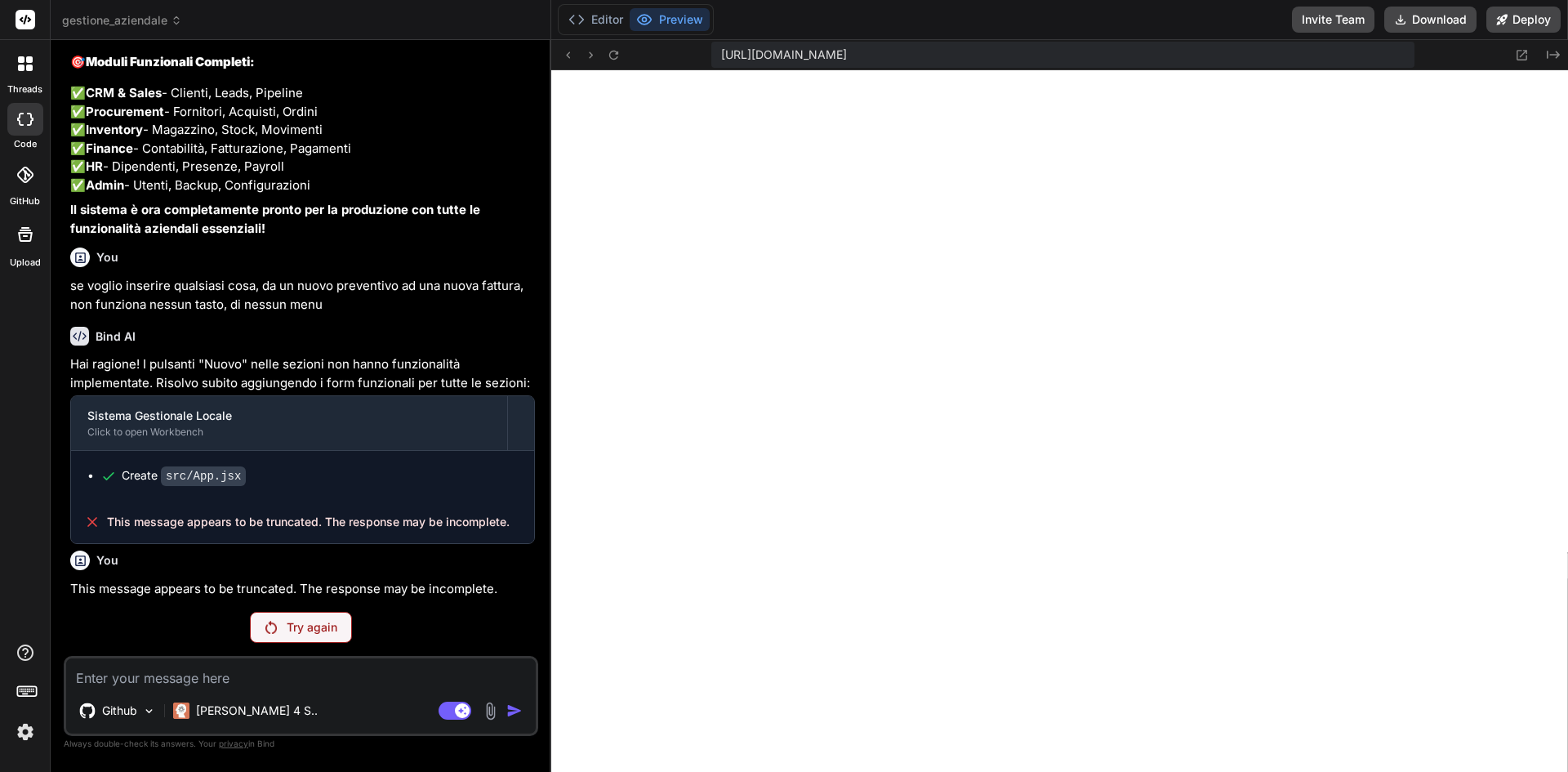
scroll to position [5551, 0]
